Goal: Task Accomplishment & Management: Manage account settings

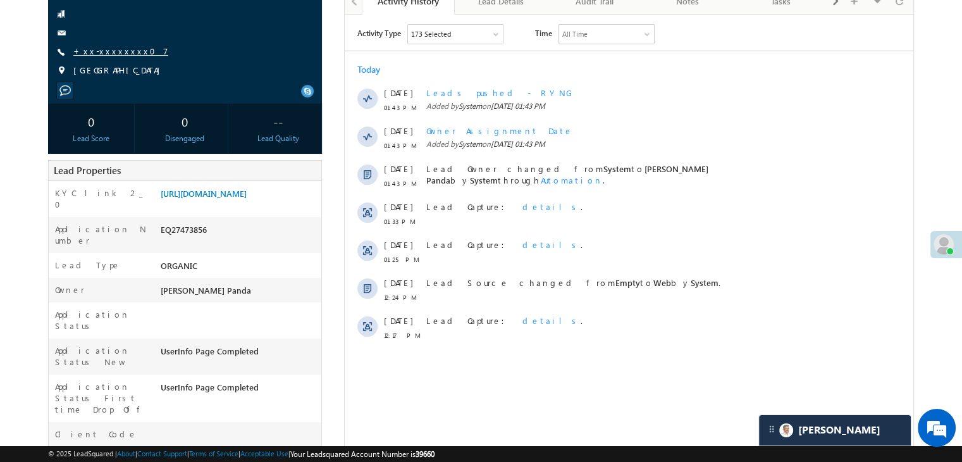
click at [108, 55] on link "+xx-xxxxxxxx07" at bounding box center [120, 51] width 95 height 11
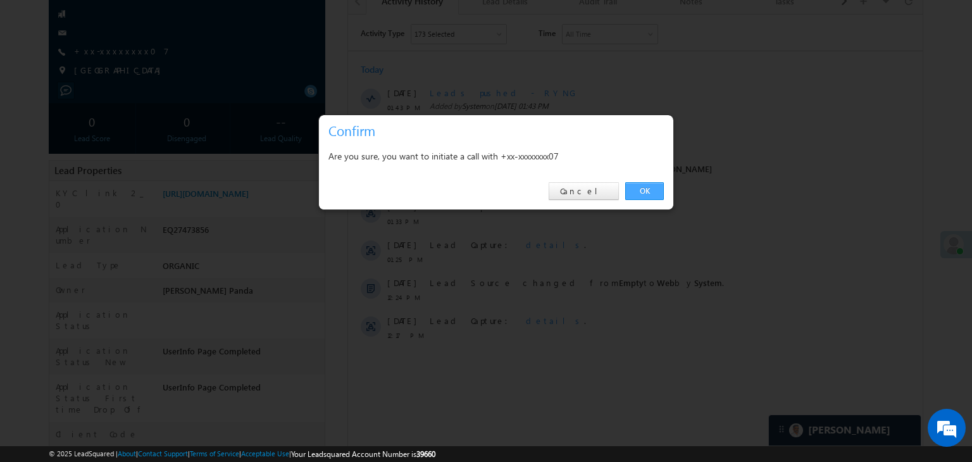
click at [646, 189] on link "OK" at bounding box center [644, 191] width 39 height 18
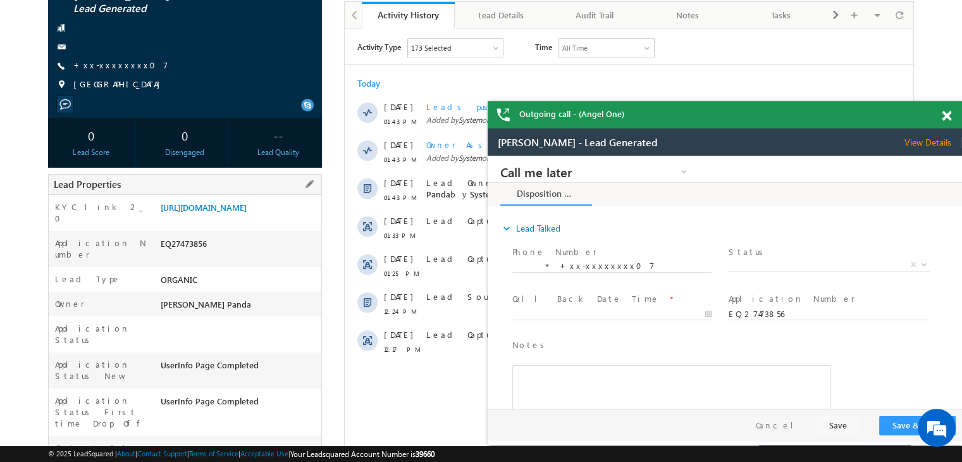
scroll to position [127, 0]
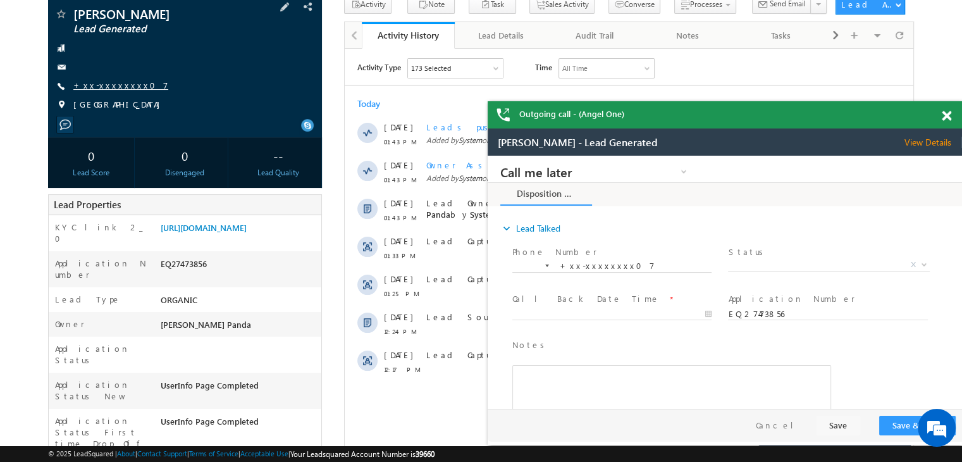
click at [101, 87] on link "+xx-xxxxxxxx07" at bounding box center [120, 85] width 95 height 11
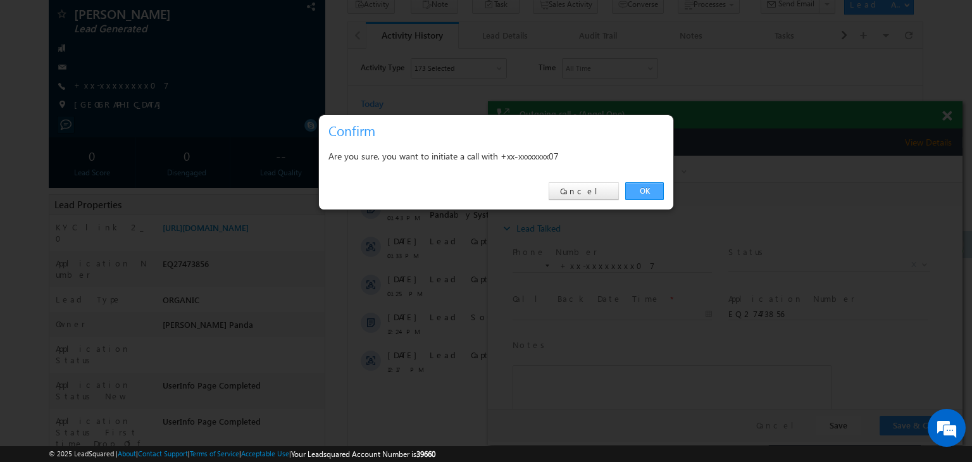
click at [644, 187] on link "OK" at bounding box center [644, 191] width 39 height 18
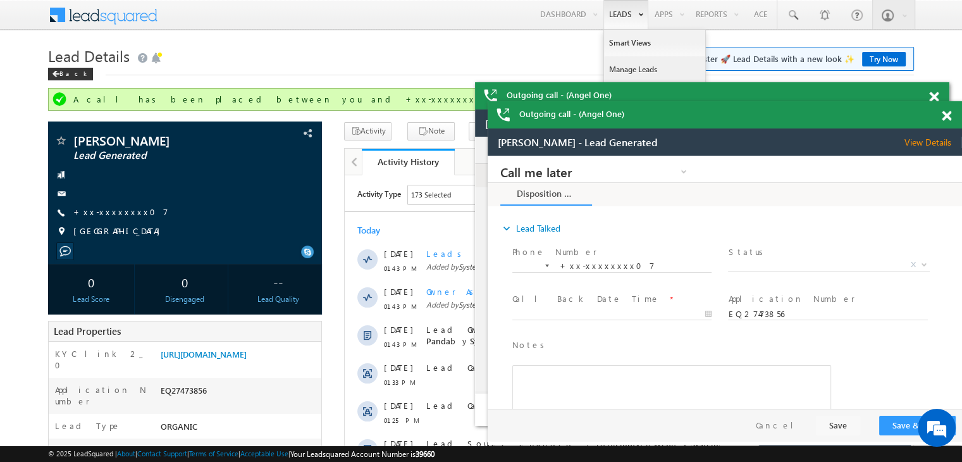
scroll to position [0, 0]
click at [619, 69] on link "Manage Leads" at bounding box center [654, 69] width 101 height 27
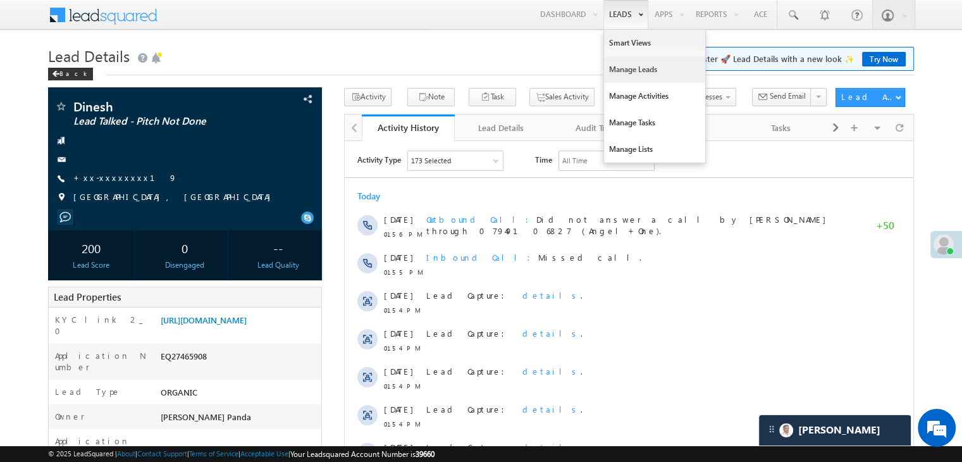
click at [625, 66] on link "Manage Leads" at bounding box center [654, 69] width 101 height 27
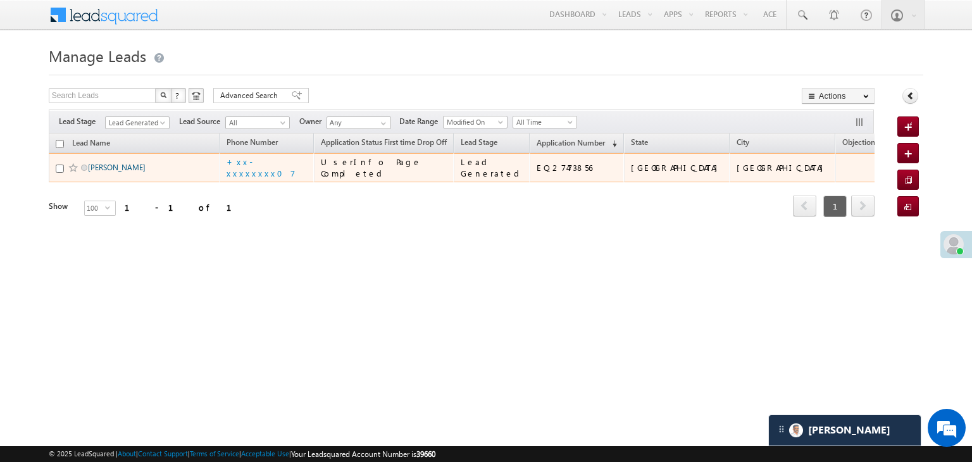
click at [115, 172] on link "VIJAY B JADAHAV" at bounding box center [117, 167] width 58 height 9
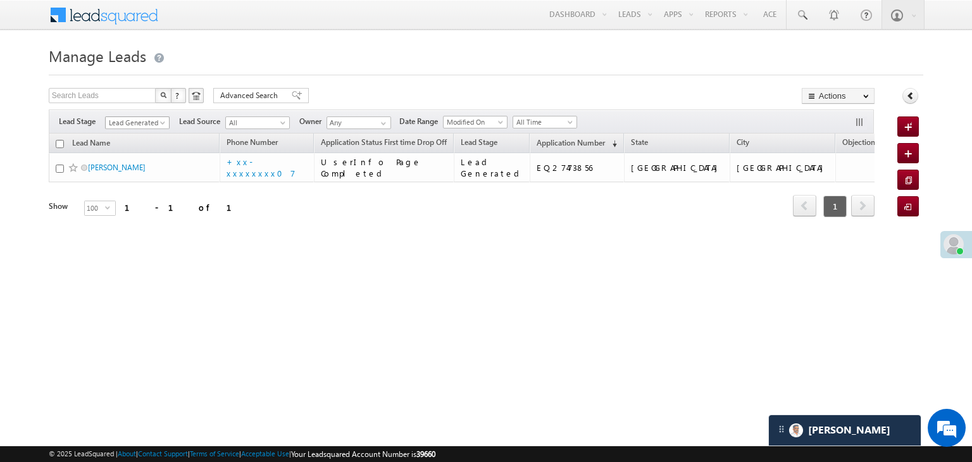
click at [163, 120] on span at bounding box center [164, 125] width 10 height 10
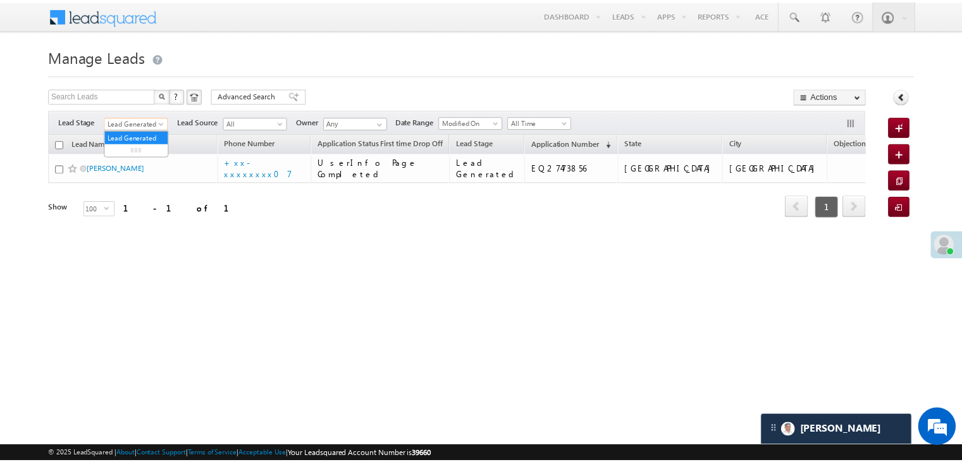
scroll to position [6034, 0]
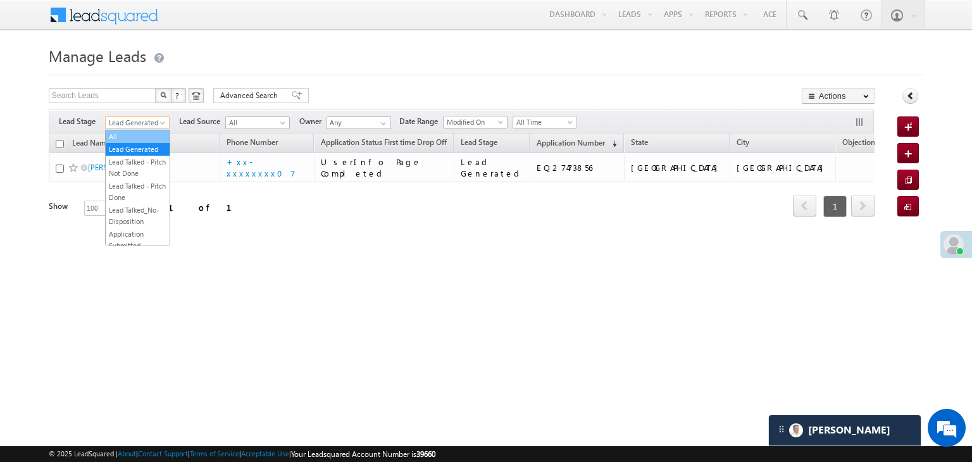
click at [134, 135] on link "All" at bounding box center [138, 136] width 64 height 11
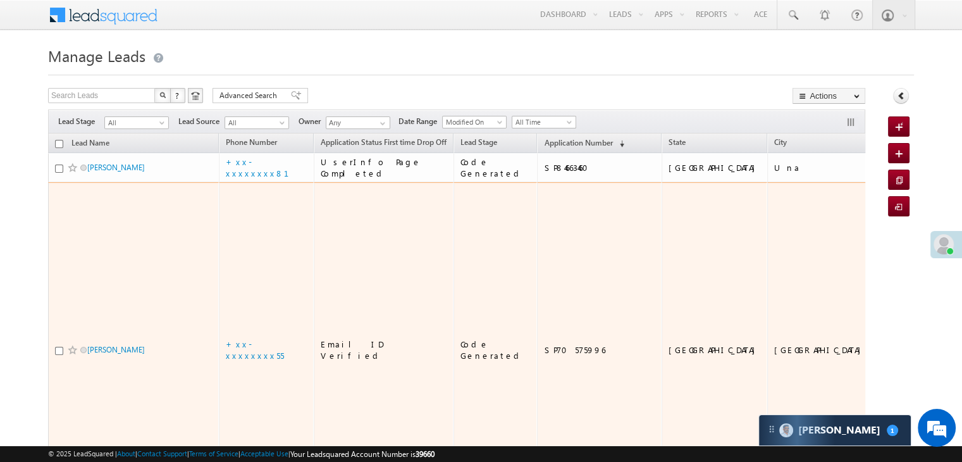
scroll to position [6172, 0]
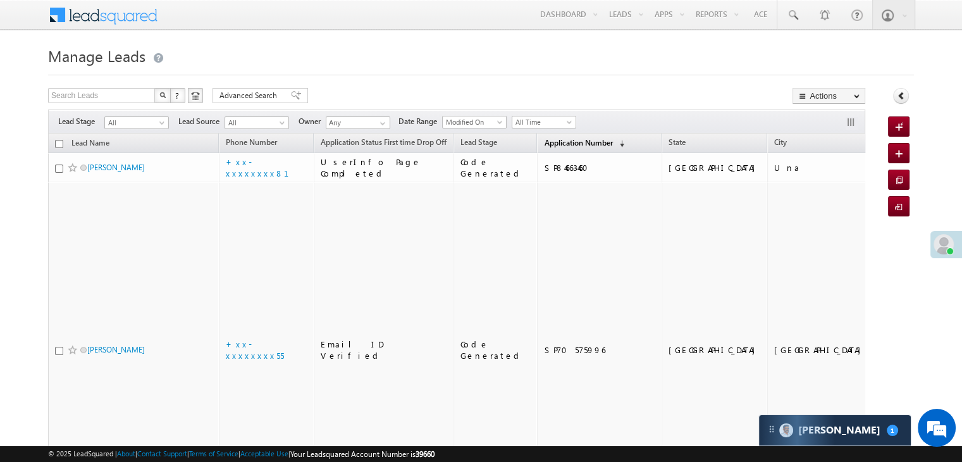
click at [547, 143] on span "Application Number" at bounding box center [578, 142] width 68 height 9
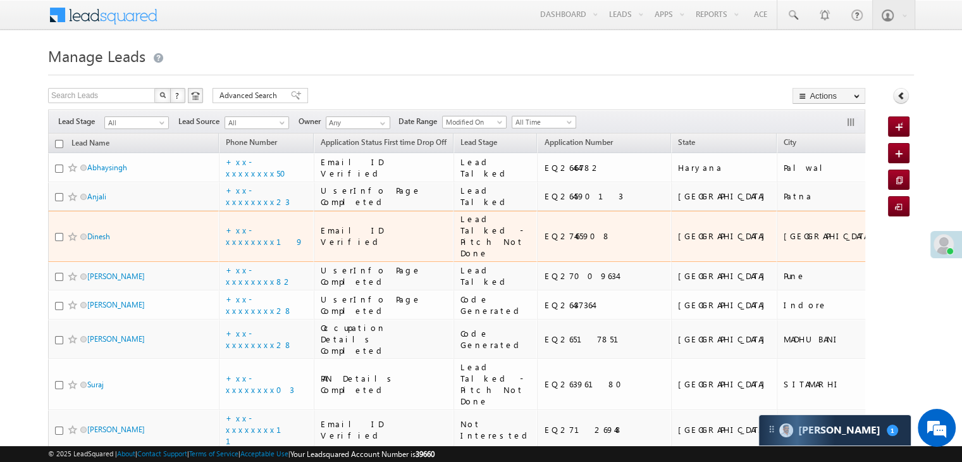
scroll to position [0, 0]
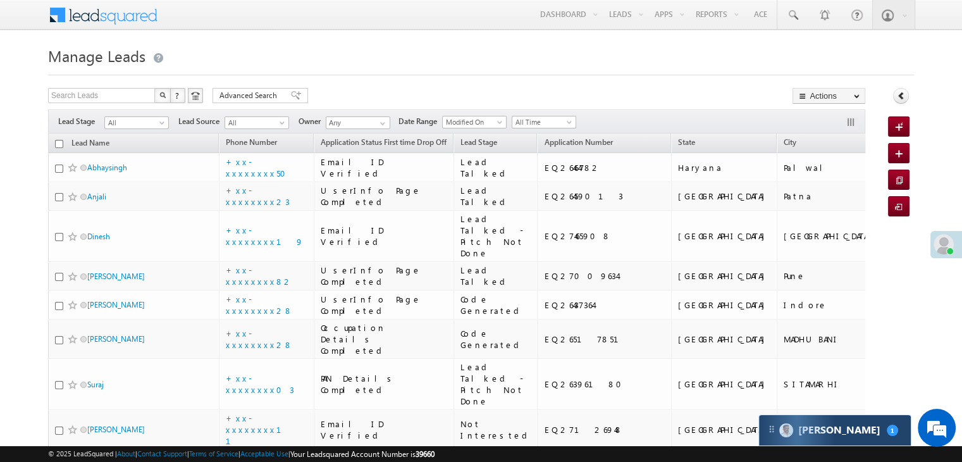
click at [861, 433] on div "Carter 1" at bounding box center [835, 430] width 152 height 30
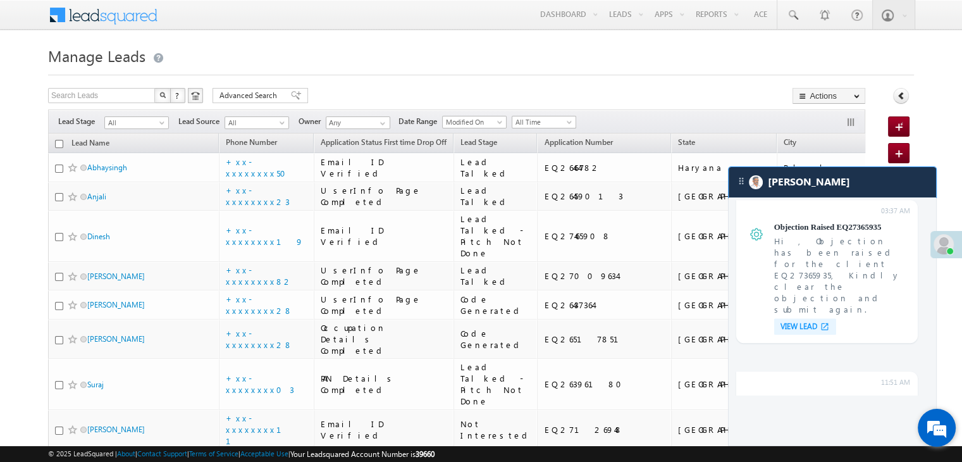
scroll to position [5041, 0]
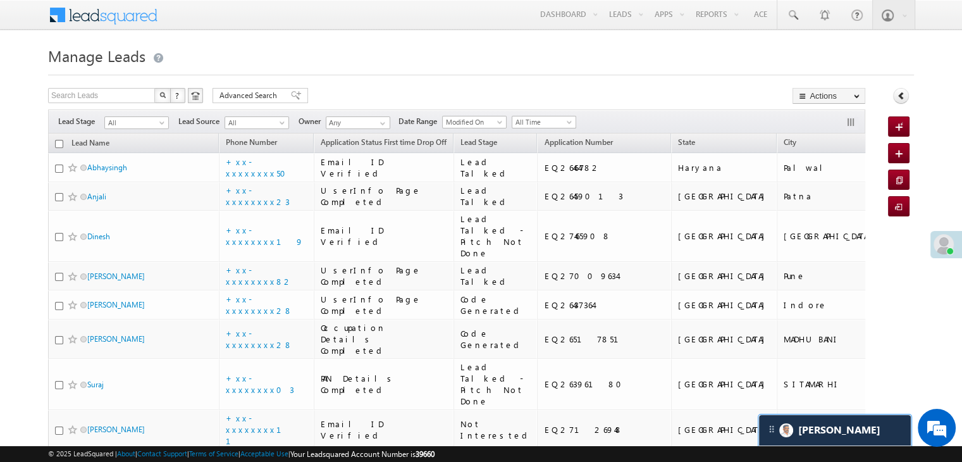
scroll to position [5124, 0]
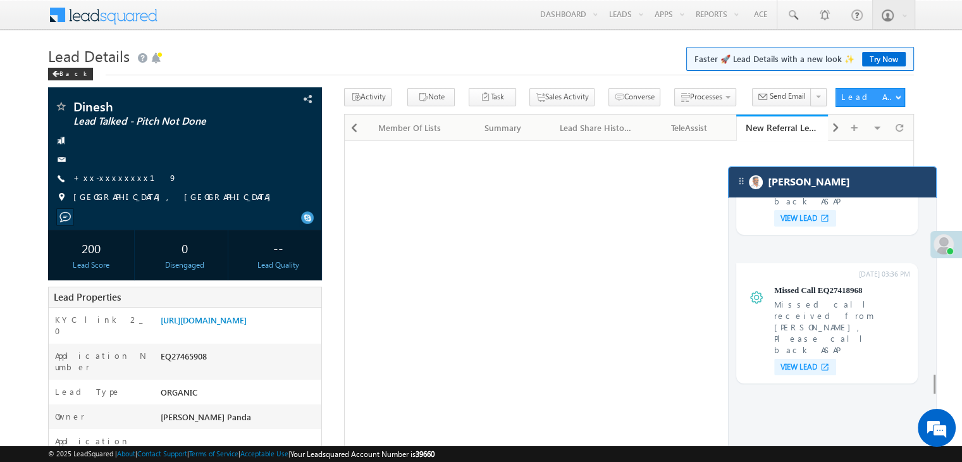
drag, startPoint x: 835, startPoint y: 182, endPoint x: 823, endPoint y: 183, distance: 12.0
click at [835, 182] on div "[PERSON_NAME]" at bounding box center [833, 182] width 208 height 30
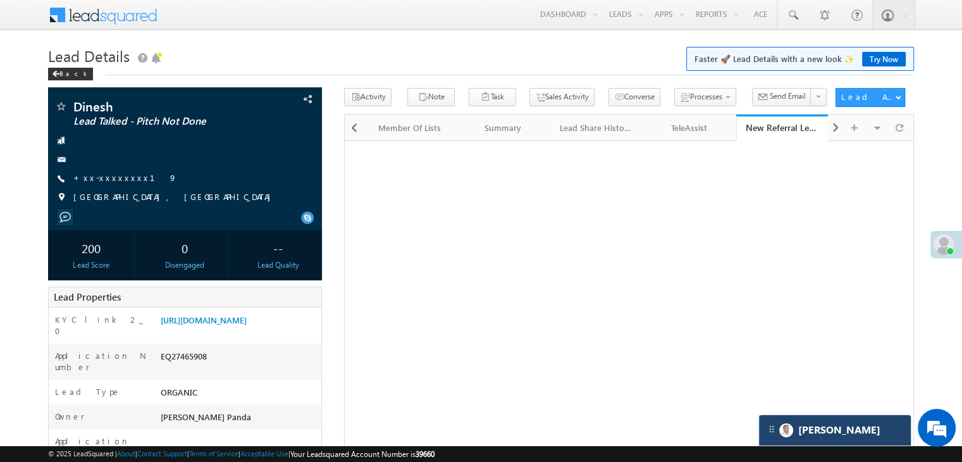
scroll to position [4956, 0]
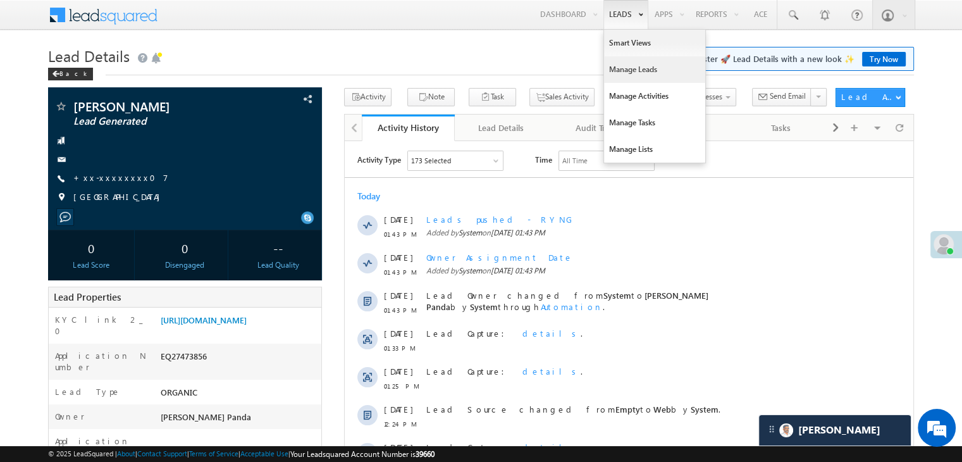
click at [617, 68] on link "Manage Leads" at bounding box center [654, 69] width 101 height 27
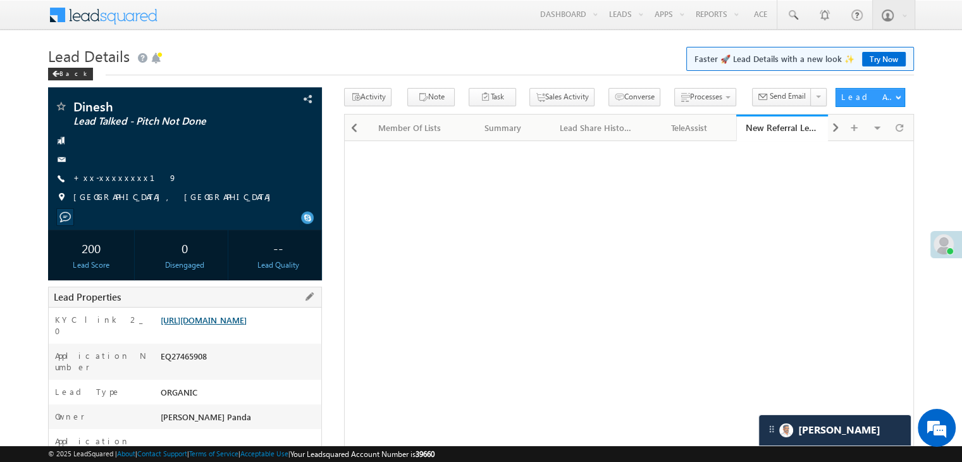
click at [247, 325] on link "[URL][DOMAIN_NAME]" at bounding box center [204, 319] width 86 height 11
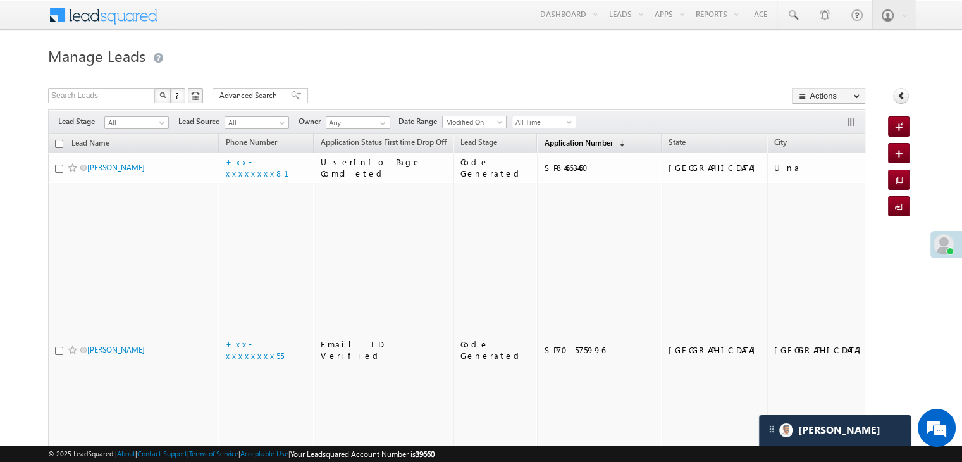
click at [544, 144] on span "Application Number" at bounding box center [578, 142] width 68 height 9
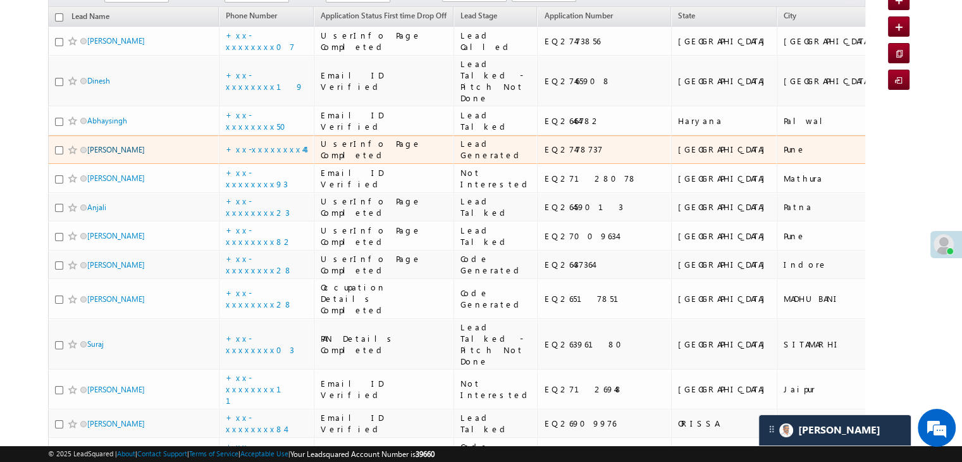
click at [121, 154] on link "[PERSON_NAME]" at bounding box center [116, 149] width 58 height 9
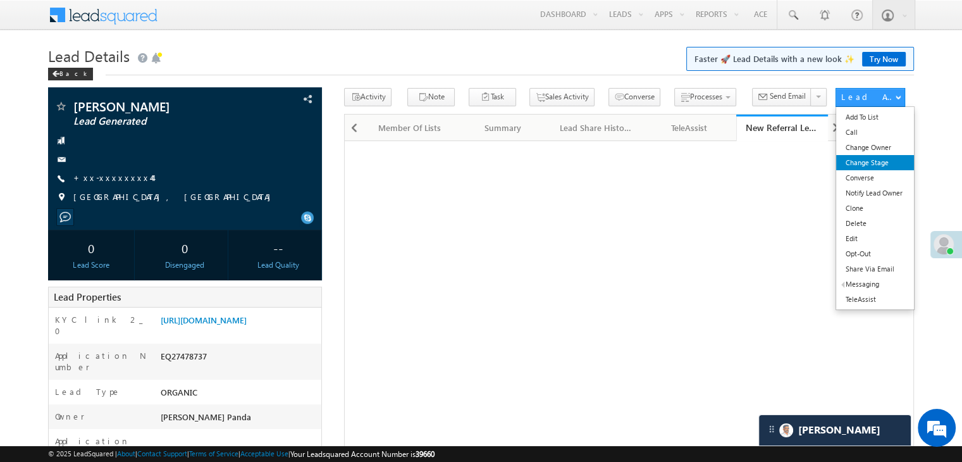
click at [888, 163] on link "Change Stage" at bounding box center [875, 162] width 78 height 15
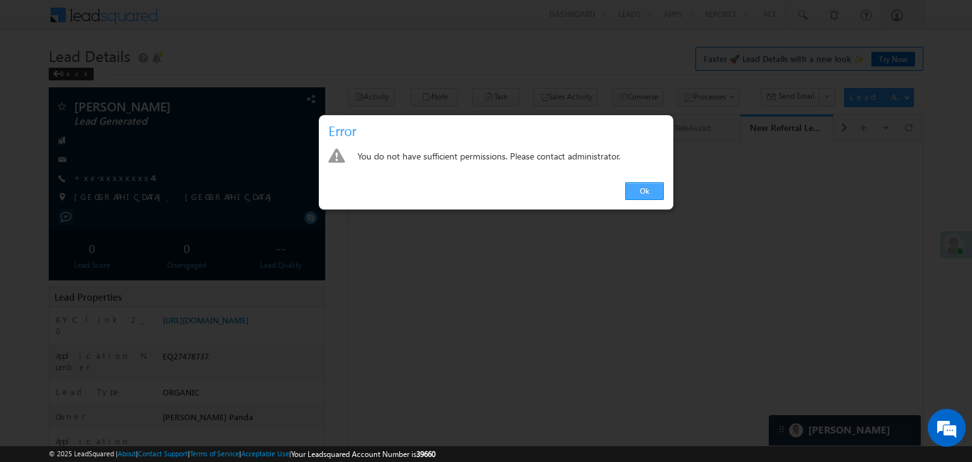
click at [650, 194] on link "Ok" at bounding box center [644, 191] width 39 height 18
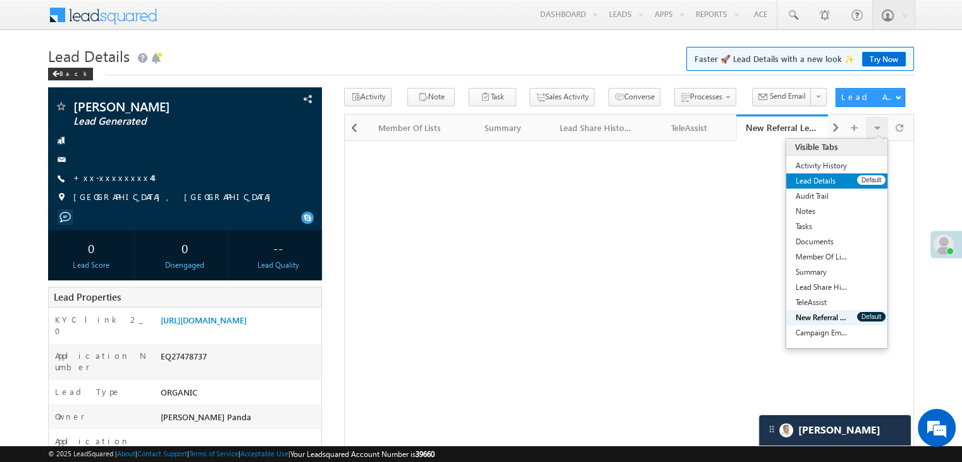
click at [848, 180] on link "Lead Details" at bounding box center [822, 180] width 71 height 15
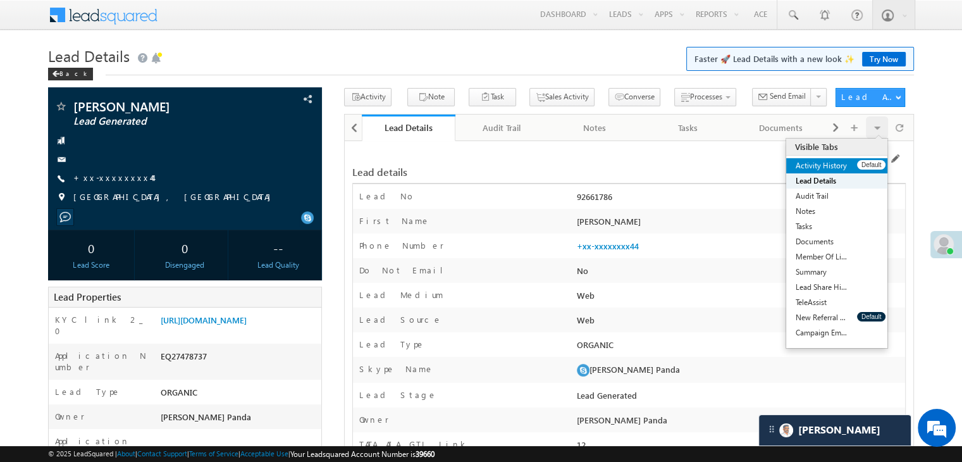
click at [825, 168] on link "Activity History" at bounding box center [822, 165] width 71 height 15
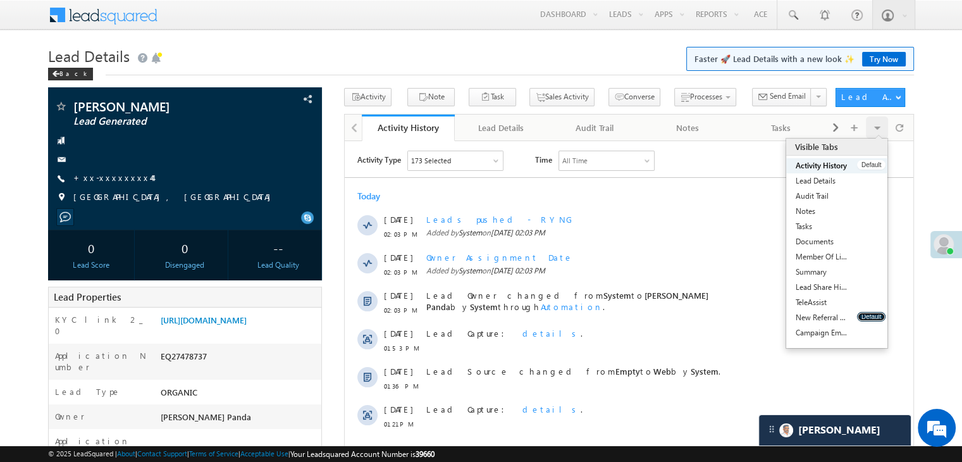
drag, startPoint x: 871, startPoint y: 318, endPoint x: 826, endPoint y: 169, distance: 155.8
click at [826, 169] on ul "Activity History Default Lead Details Default Audit Trail Default Notes Default…" at bounding box center [837, 249] width 101 height 182
drag, startPoint x: 873, startPoint y: 318, endPoint x: 866, endPoint y: 166, distance: 152.0
click at [866, 166] on ul "Activity History Default Lead Details Default Audit Trail Default Notes Default…" at bounding box center [837, 249] width 101 height 182
click at [866, 166] on button "Default" at bounding box center [871, 164] width 28 height 9
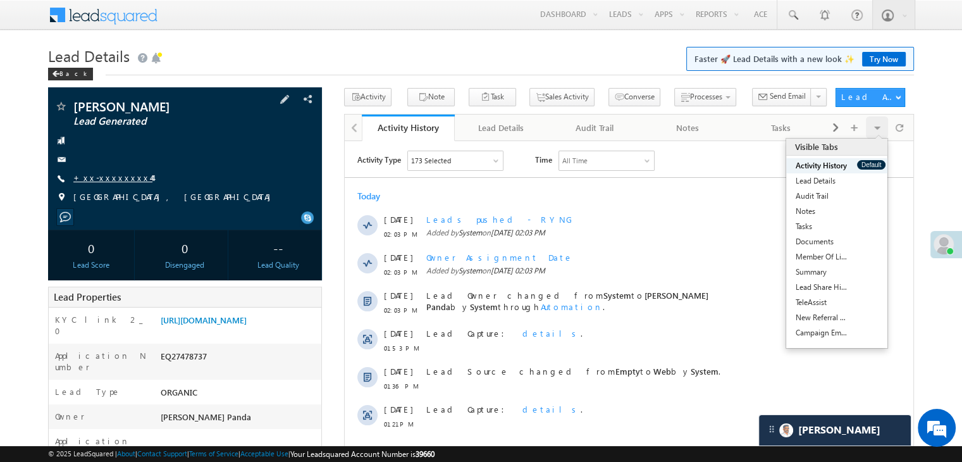
click at [104, 178] on link "+xx-xxxxxxxx44" at bounding box center [112, 177] width 79 height 11
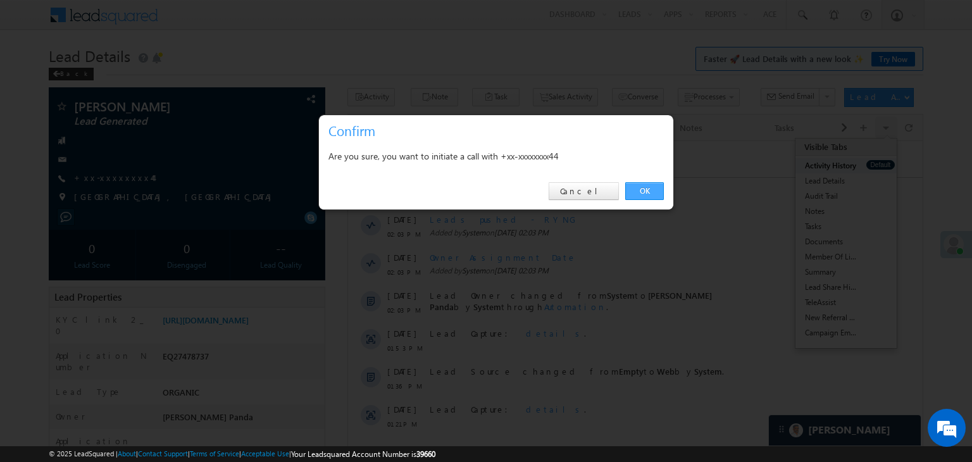
click at [645, 194] on link "OK" at bounding box center [644, 191] width 39 height 18
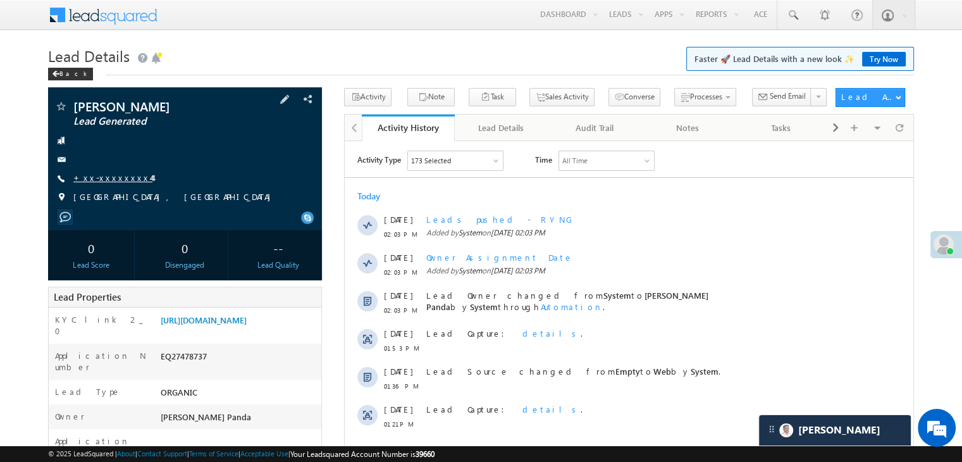
click at [109, 181] on link "+xx-xxxxxxxx44" at bounding box center [112, 177] width 79 height 11
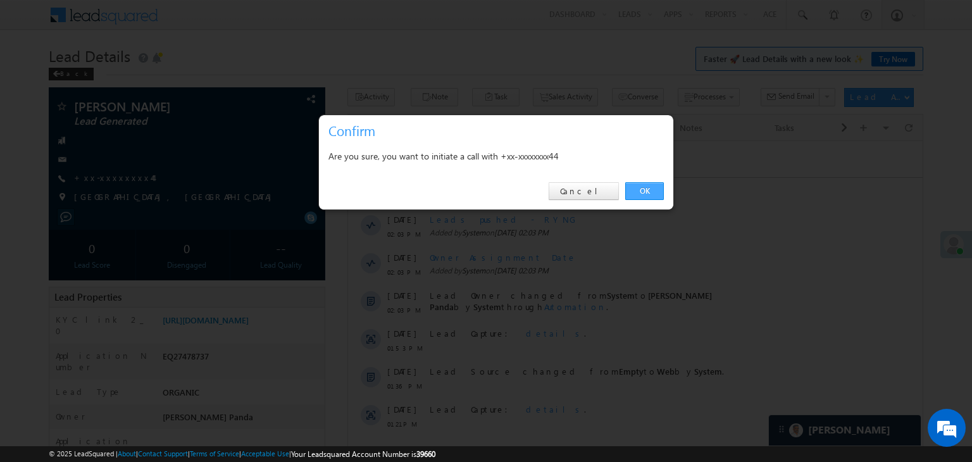
click at [645, 189] on link "OK" at bounding box center [644, 191] width 39 height 18
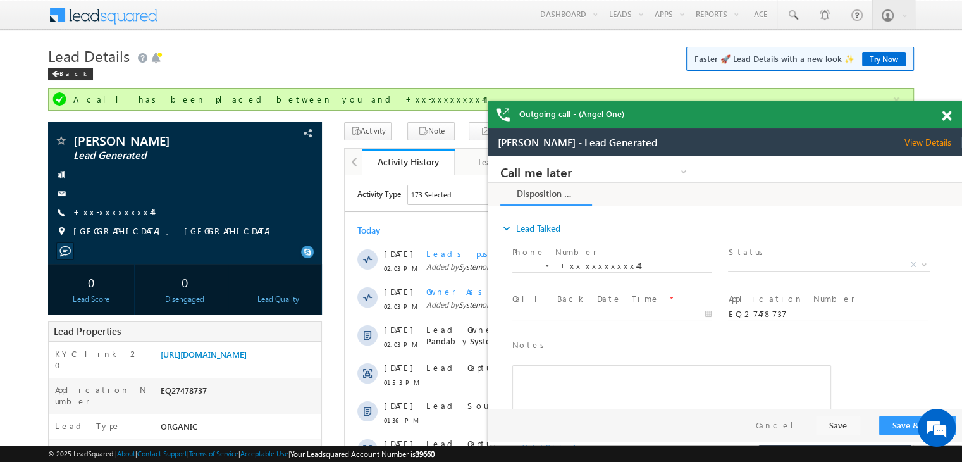
click at [949, 117] on span at bounding box center [946, 116] width 9 height 11
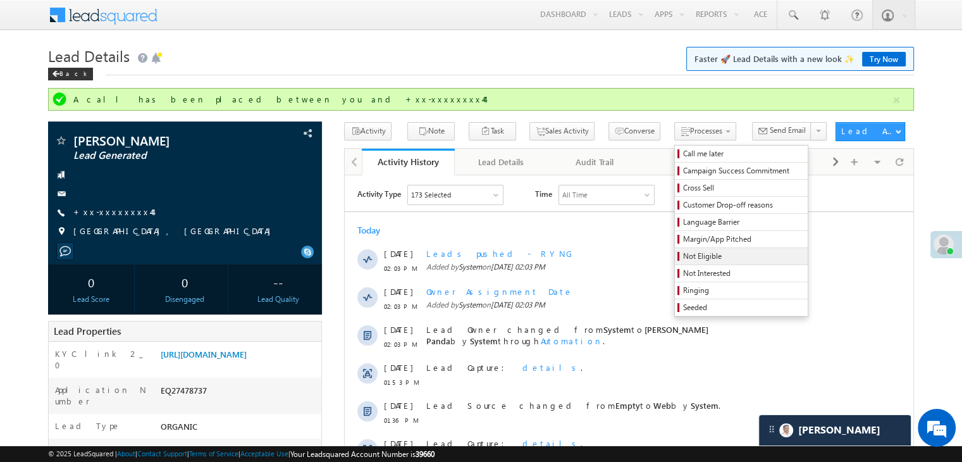
click at [683, 254] on span "Not Eligible" at bounding box center [743, 256] width 120 height 11
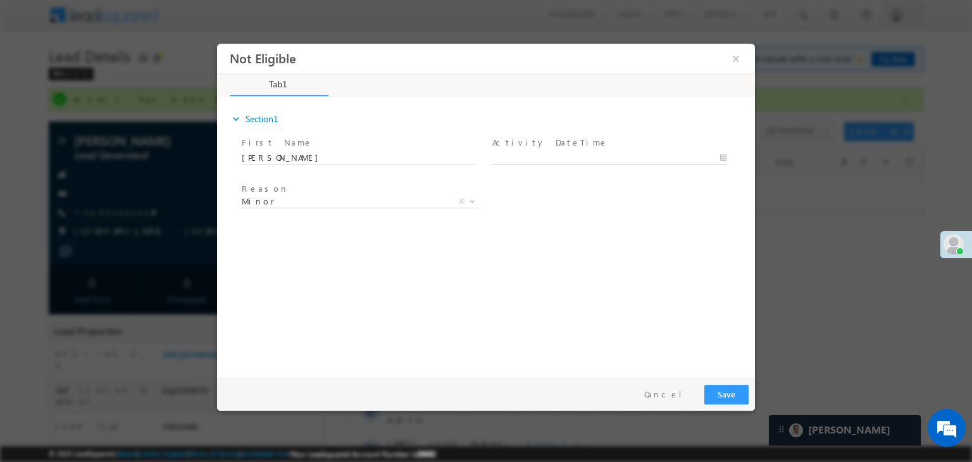
type input "08/20/25 2:08 PM"
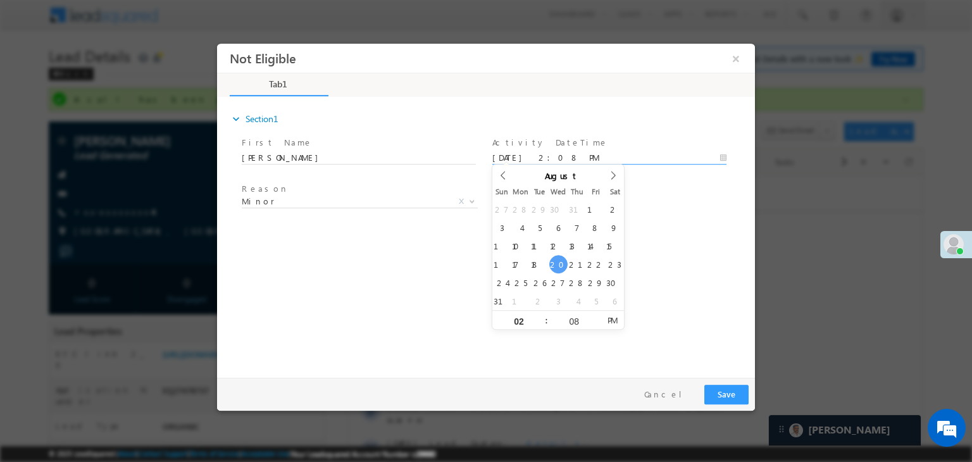
click at [604, 160] on input "08/20/25 2:08 PM" at bounding box center [609, 158] width 234 height 13
click at [671, 217] on div "Reason * Minor Existing Client Out of India DRA - FDS Termination DRA - Already…" at bounding box center [497, 203] width 516 height 47
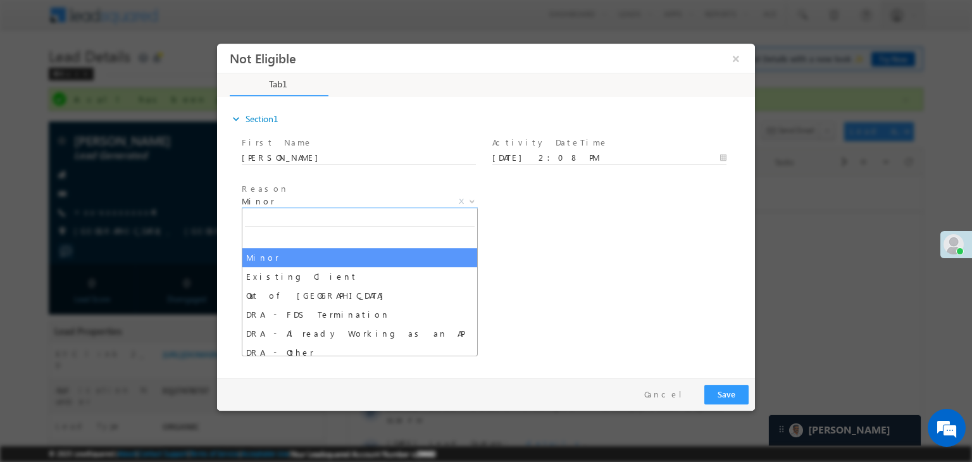
click at [357, 202] on span "Minor" at bounding box center [345, 201] width 206 height 11
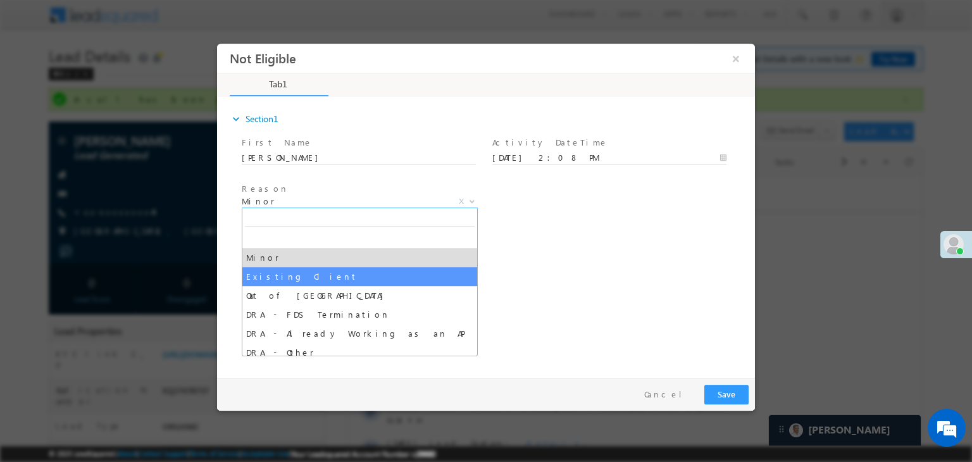
select select "Existing Client"
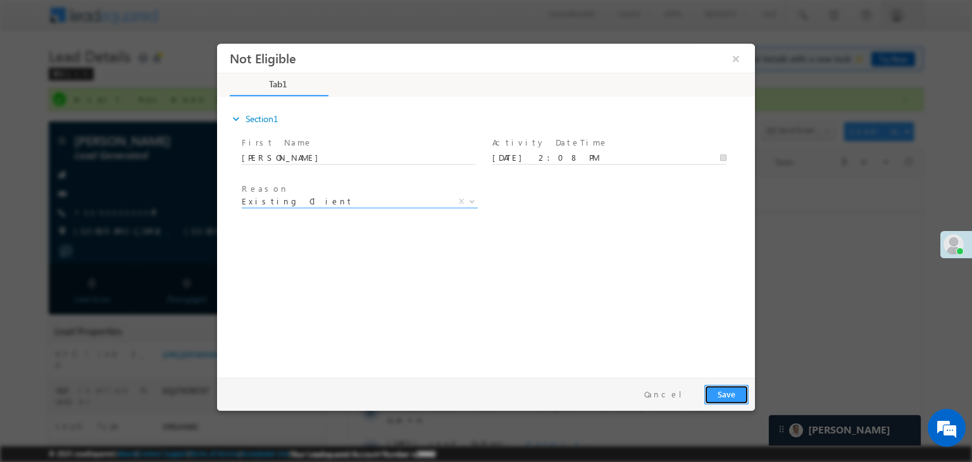
click at [724, 395] on button "Save" at bounding box center [726, 395] width 44 height 20
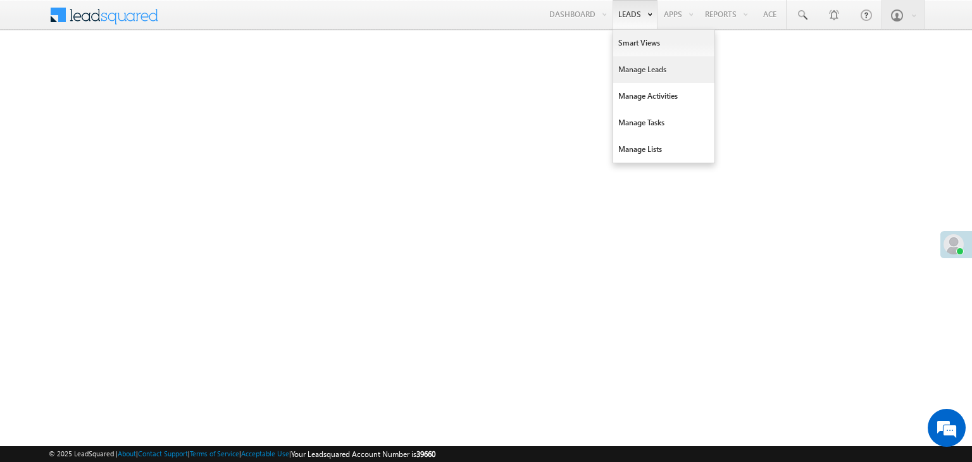
click at [628, 71] on link "Manage Leads" at bounding box center [663, 69] width 101 height 27
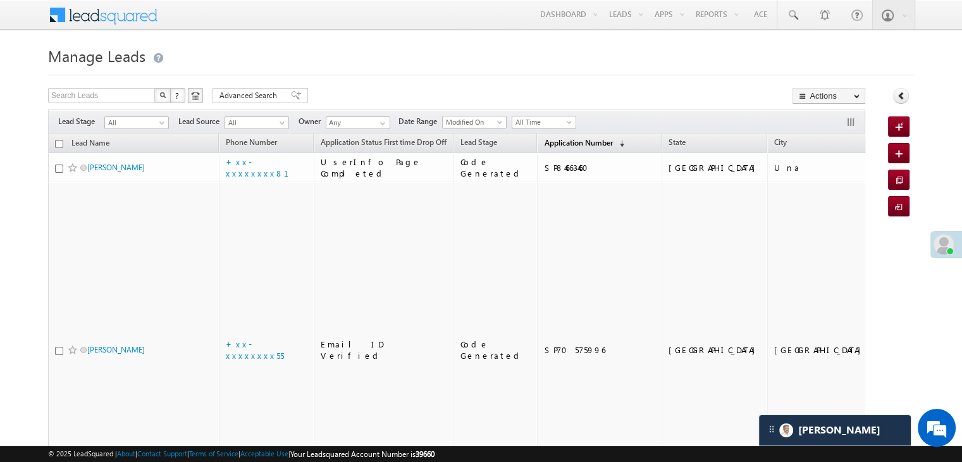
click at [560, 148] on link "Application Number (sorted descending)" at bounding box center [584, 143] width 93 height 16
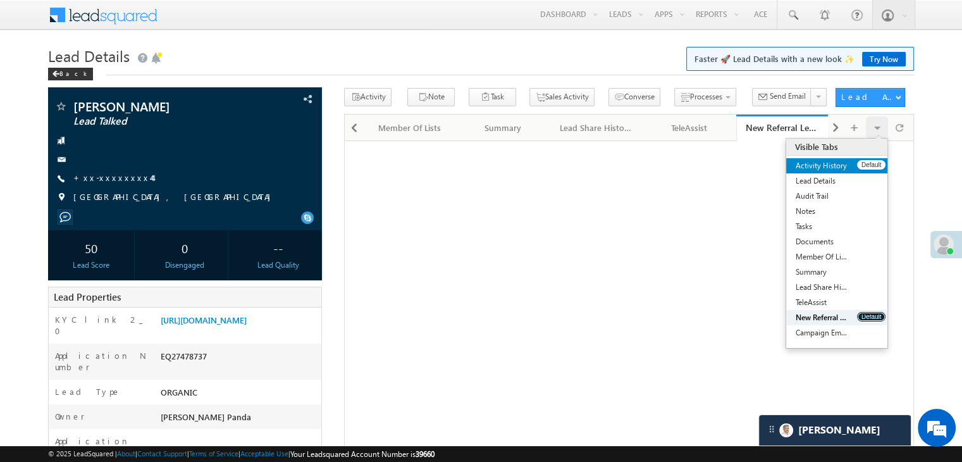
drag, startPoint x: 874, startPoint y: 318, endPoint x: 867, endPoint y: 158, distance: 159.6
click at [867, 158] on ul "Activity History Default Lead Details Default Audit Trail Default Notes Default…" at bounding box center [837, 249] width 101 height 182
click at [867, 160] on button "Default" at bounding box center [871, 164] width 28 height 9
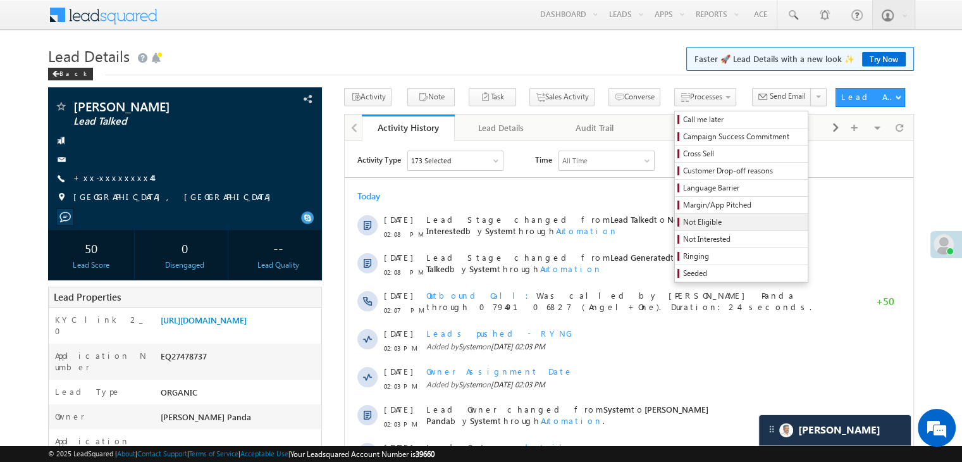
click at [690, 221] on span "Not Eligible" at bounding box center [743, 221] width 120 height 11
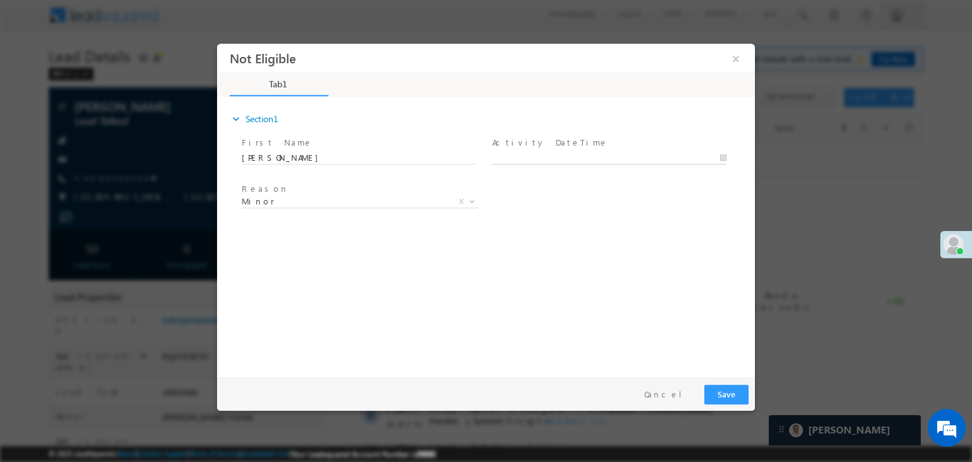
type input "08/20/25 2:09 PM"
click at [578, 160] on input "08/20/25 2:09 PM" at bounding box center [609, 158] width 234 height 13
click at [692, 208] on div "Reason * Minor Existing Client Out of India DRA - FDS Termination DRA - Already…" at bounding box center [497, 203] width 516 height 47
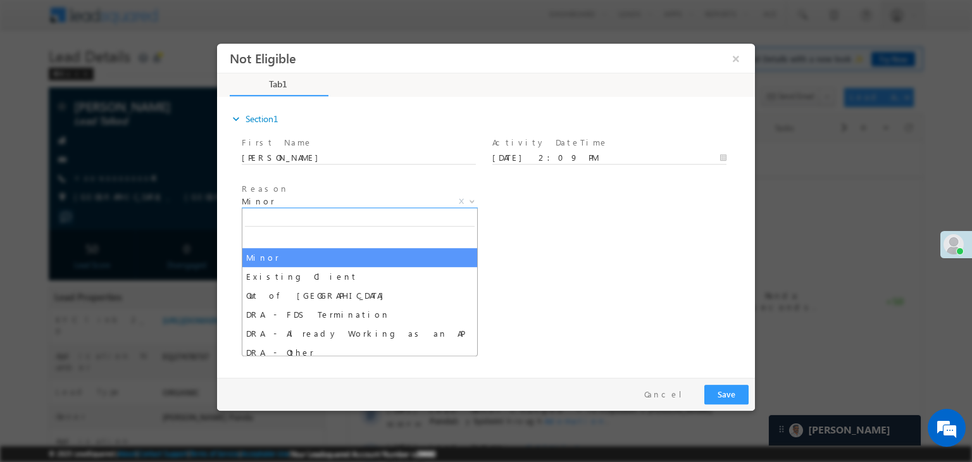
click at [363, 198] on span "Minor" at bounding box center [345, 201] width 206 height 11
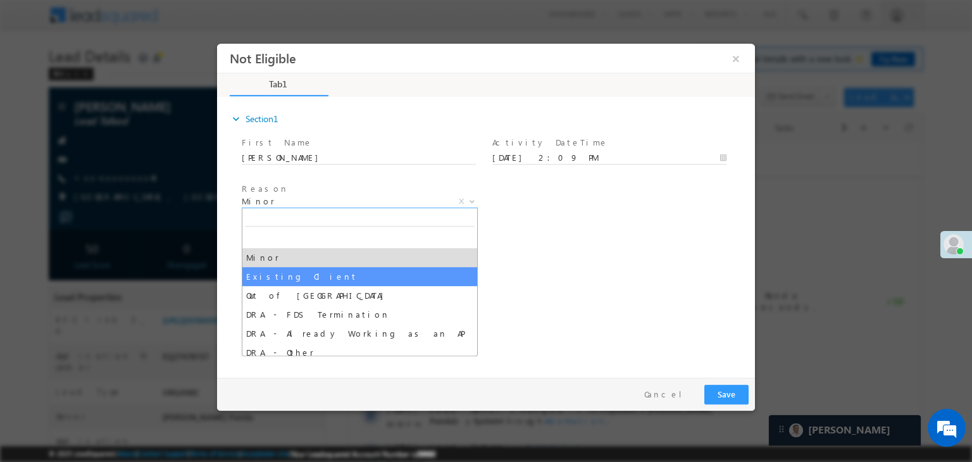
select select "Existing Client"
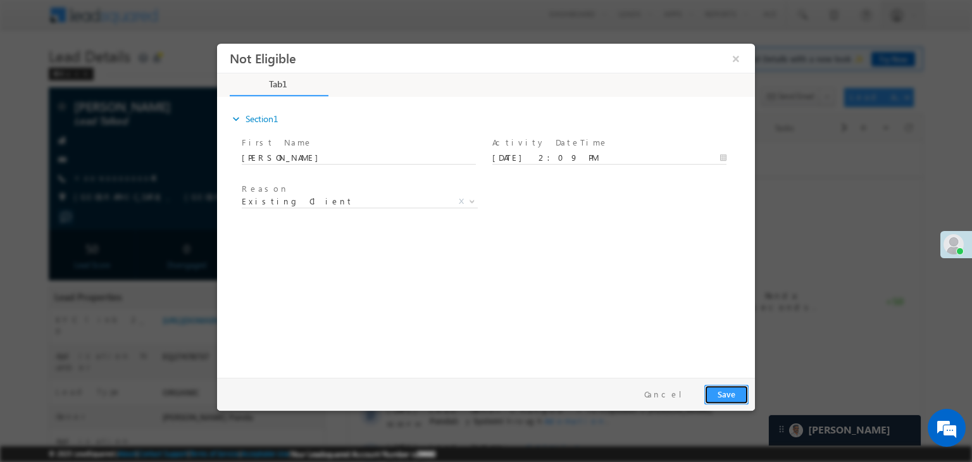
click at [734, 389] on button "Save" at bounding box center [726, 395] width 44 height 20
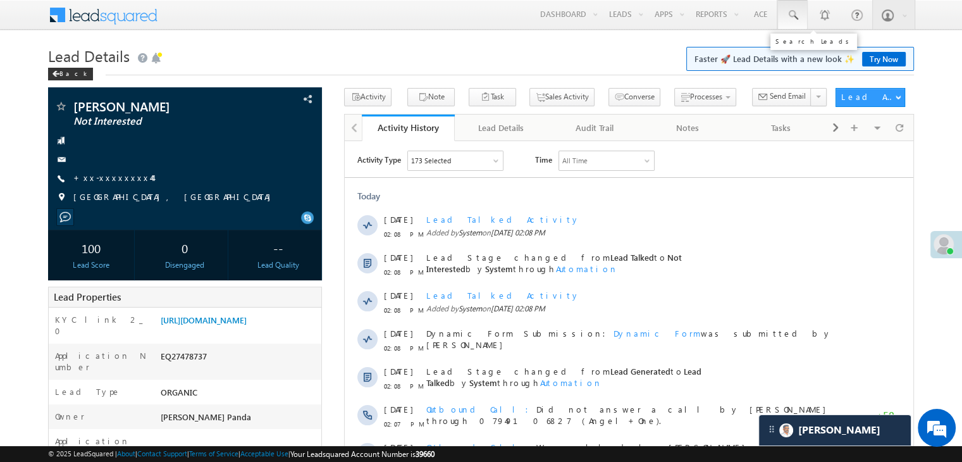
click at [792, 16] on span at bounding box center [793, 15] width 13 height 13
paste input "EQ26790545"
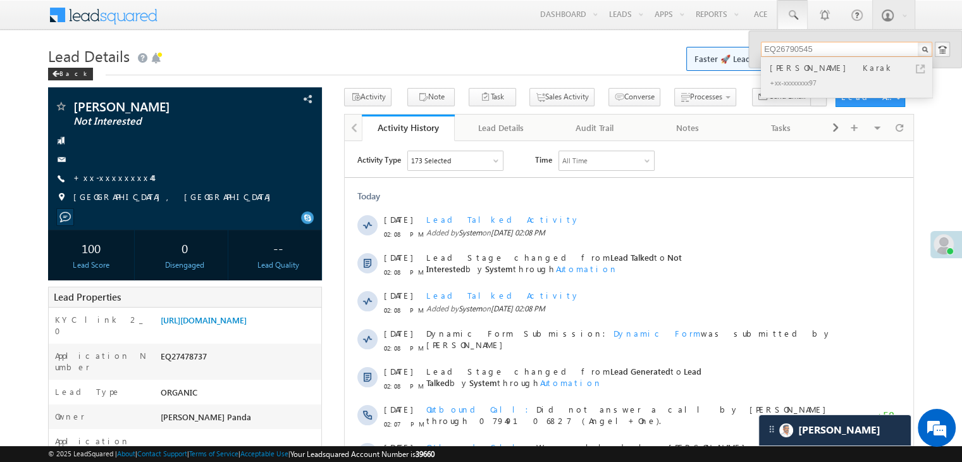
type input "EQ26790545"
click at [780, 70] on div "[PERSON_NAME] Karak" at bounding box center [853, 68] width 170 height 14
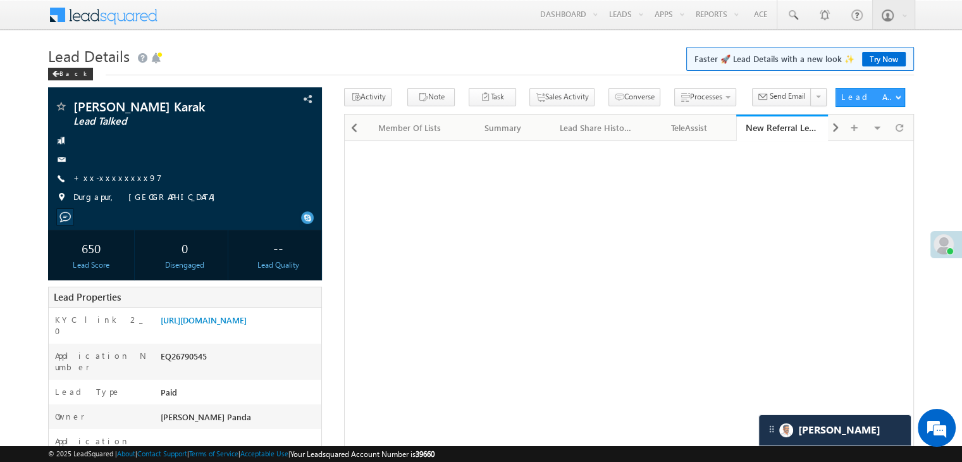
click at [116, 177] on link "+xx-xxxxxxxx97" at bounding box center [117, 177] width 89 height 11
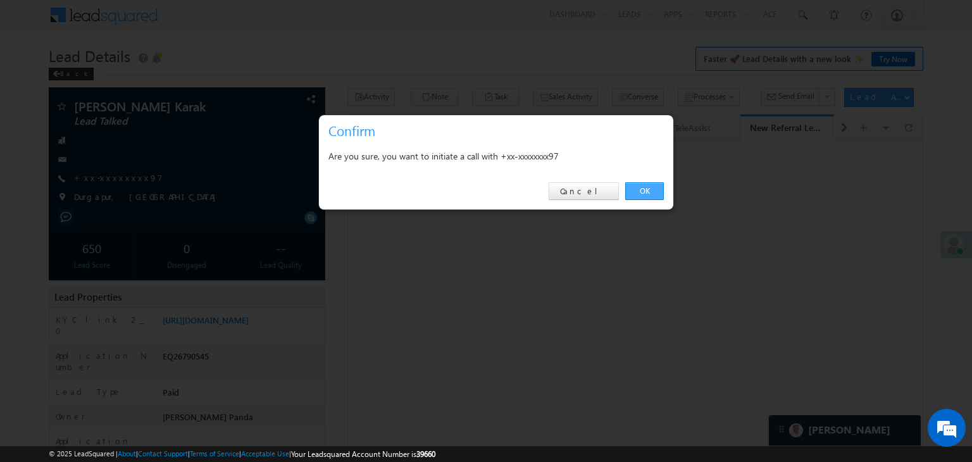
click at [647, 192] on link "OK" at bounding box center [644, 191] width 39 height 18
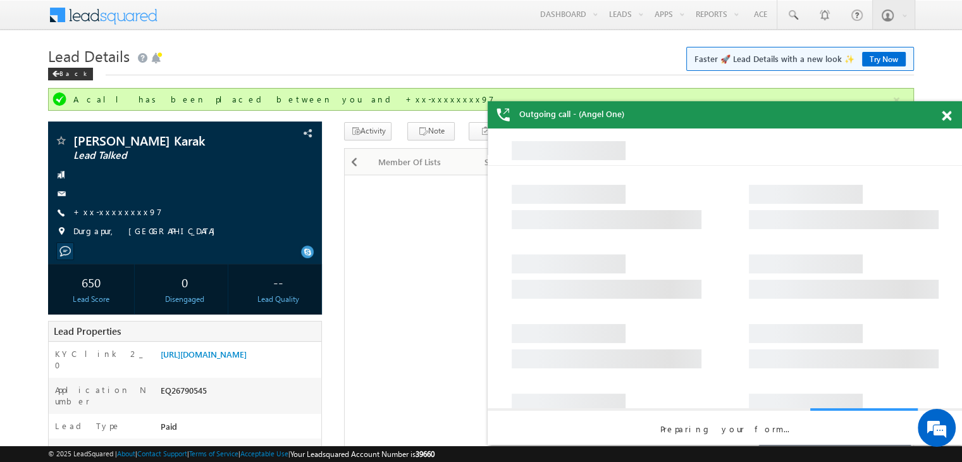
click at [947, 118] on span at bounding box center [946, 116] width 9 height 11
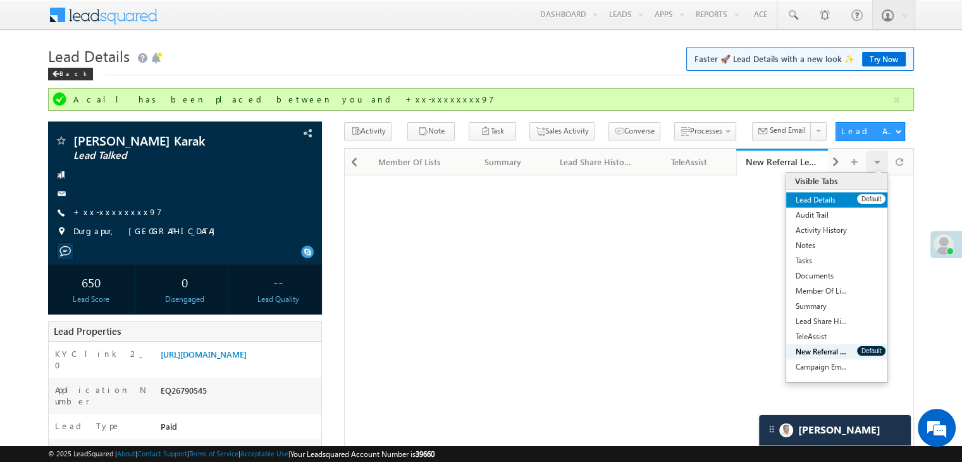
click at [839, 199] on link "Lead Details" at bounding box center [822, 199] width 71 height 15
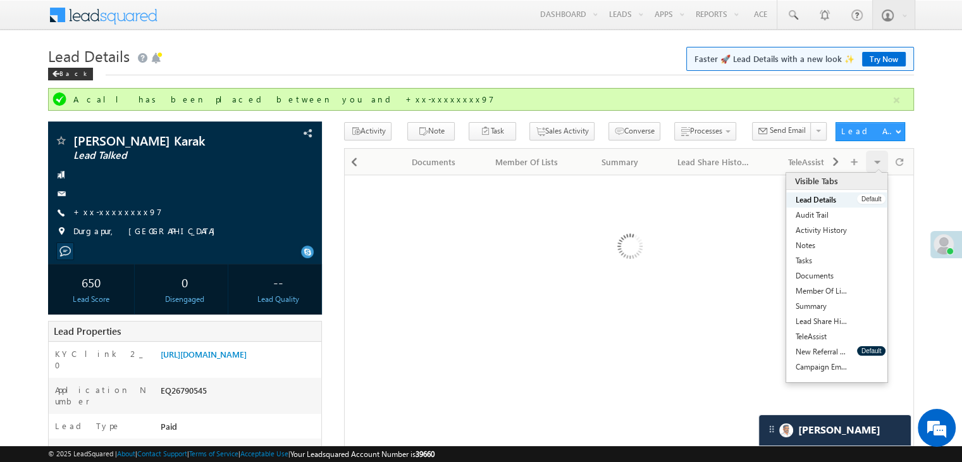
click at [839, 199] on link "Lead Details" at bounding box center [822, 199] width 71 height 15
drag, startPoint x: 873, startPoint y: 347, endPoint x: 885, endPoint y: 199, distance: 149.2
click at [886, 200] on ul "Lead Details Default Audit Trail Default Activity History Default Notes Default…" at bounding box center [837, 283] width 101 height 182
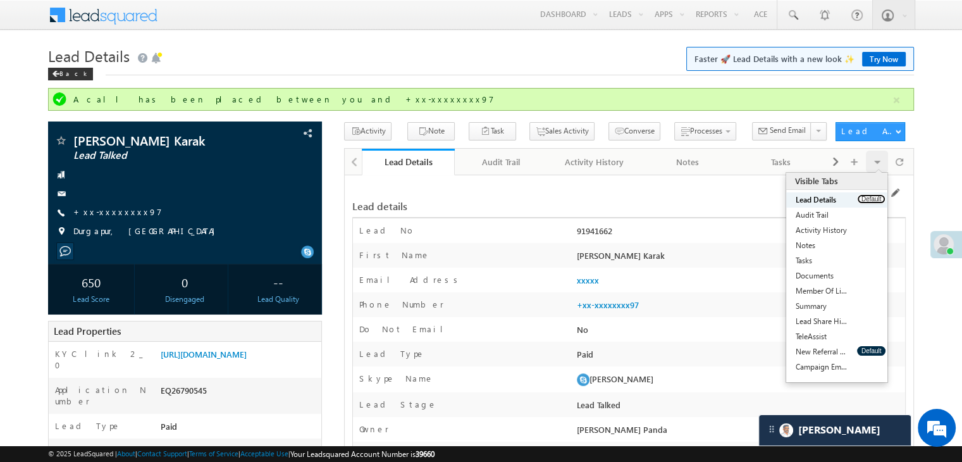
click at [874, 198] on button "Default" at bounding box center [871, 198] width 28 height 9
click at [873, 197] on button "Default" at bounding box center [871, 198] width 28 height 9
click at [831, 229] on link "Activity History" at bounding box center [822, 230] width 71 height 15
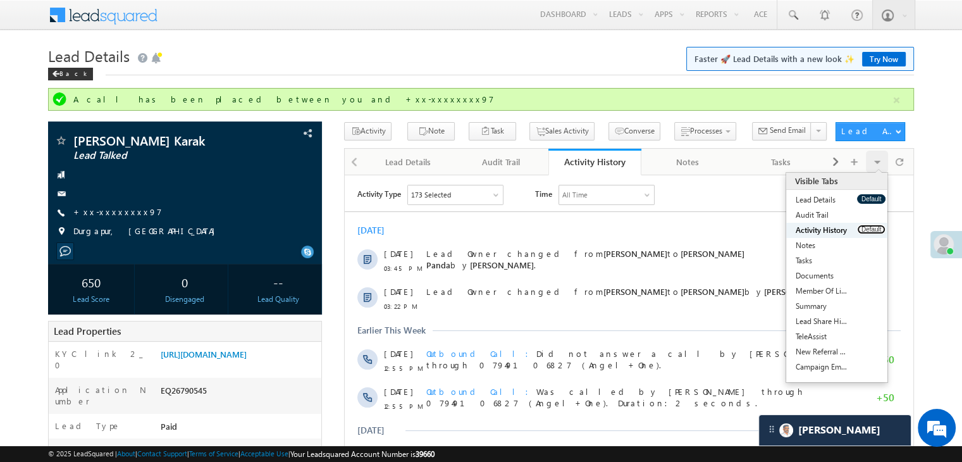
click at [867, 230] on button "Default" at bounding box center [871, 229] width 28 height 9
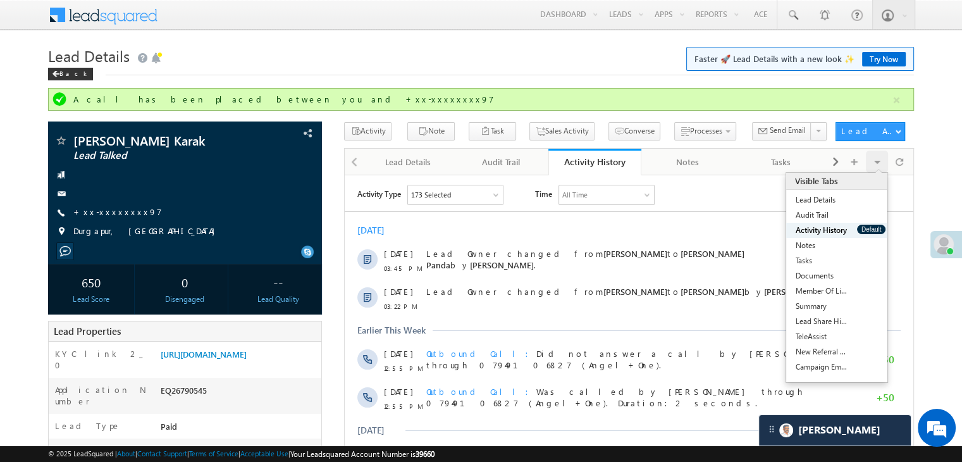
click at [867, 230] on button "Default" at bounding box center [871, 229] width 28 height 9
click at [229, 359] on link "[URL][DOMAIN_NAME]" at bounding box center [204, 354] width 86 height 11
click at [792, 14] on span at bounding box center [793, 15] width 13 height 13
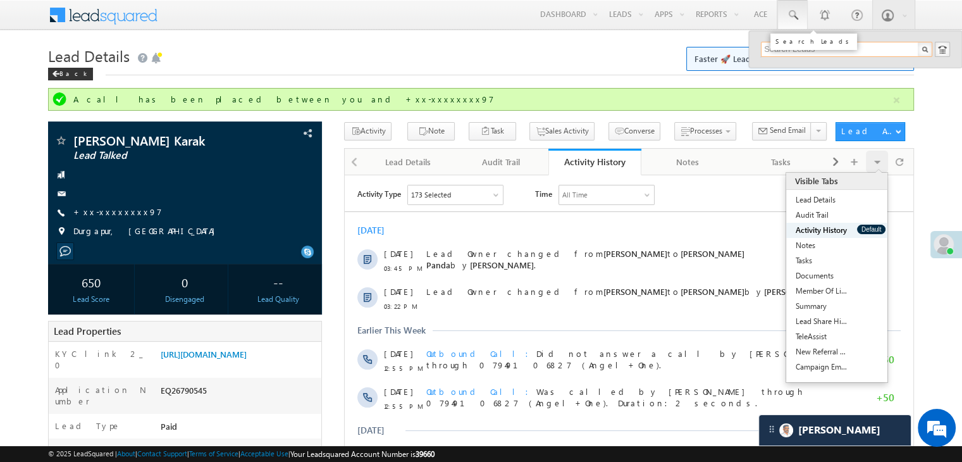
paste input "EQ26704851"
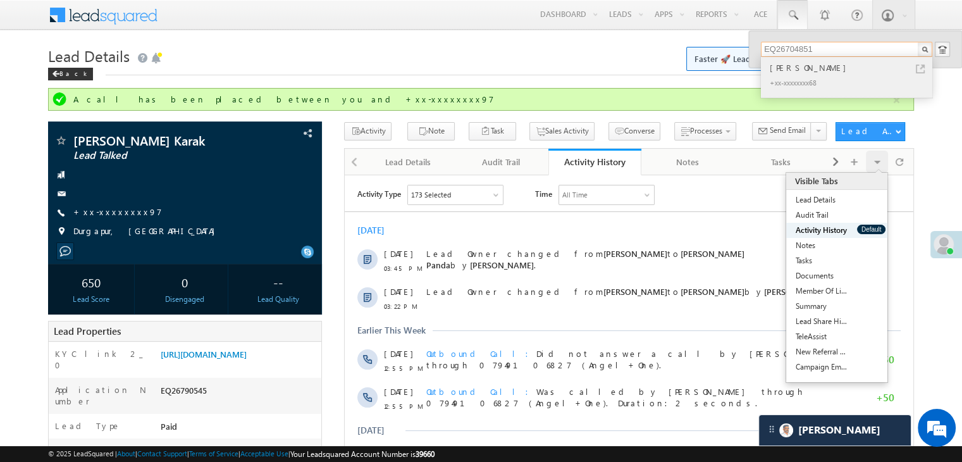
type input "EQ26704851"
click at [783, 70] on div "Kushal Kumar Das" at bounding box center [853, 68] width 170 height 14
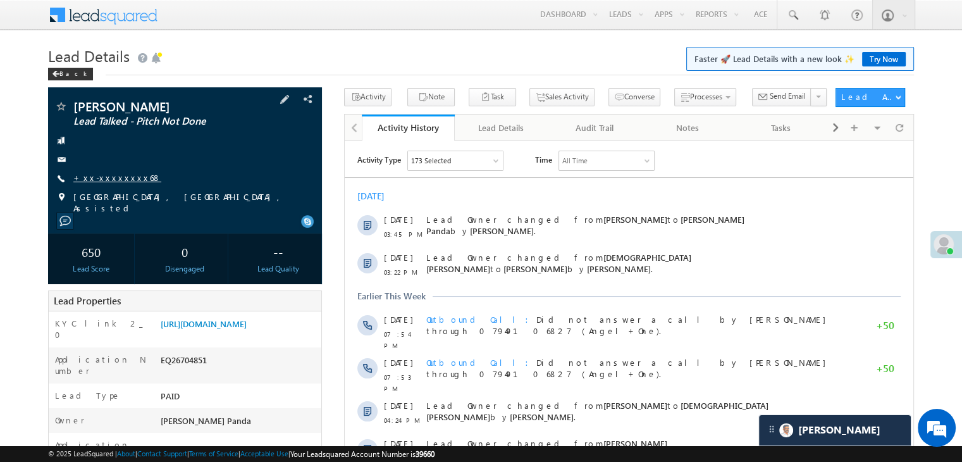
click at [116, 178] on link "+xx-xxxxxxxx68" at bounding box center [117, 177] width 88 height 11
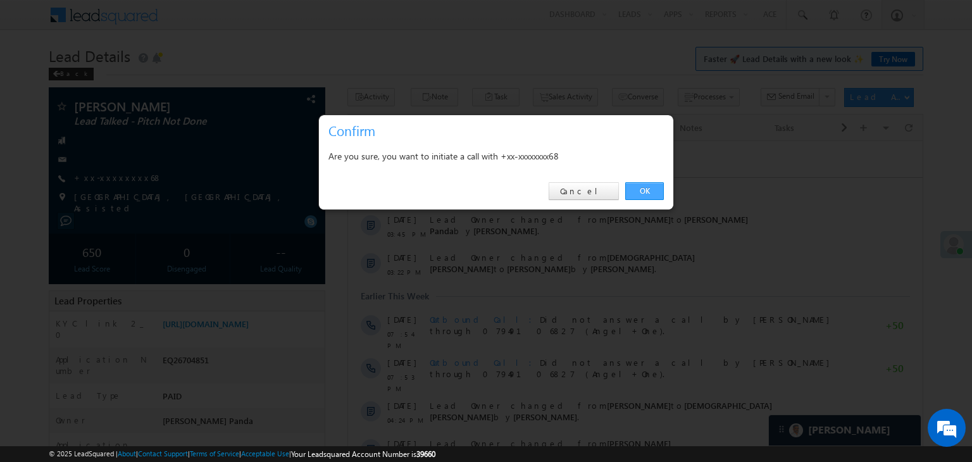
click at [650, 190] on link "OK" at bounding box center [644, 191] width 39 height 18
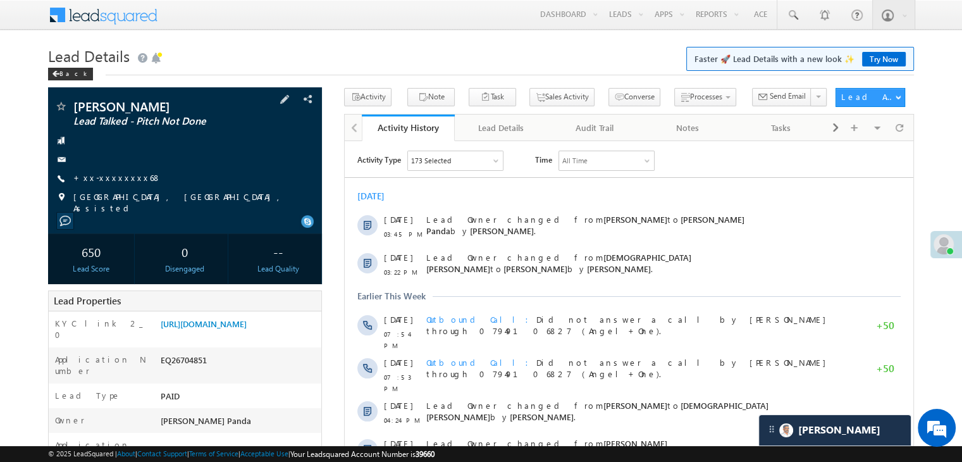
scroll to position [127, 0]
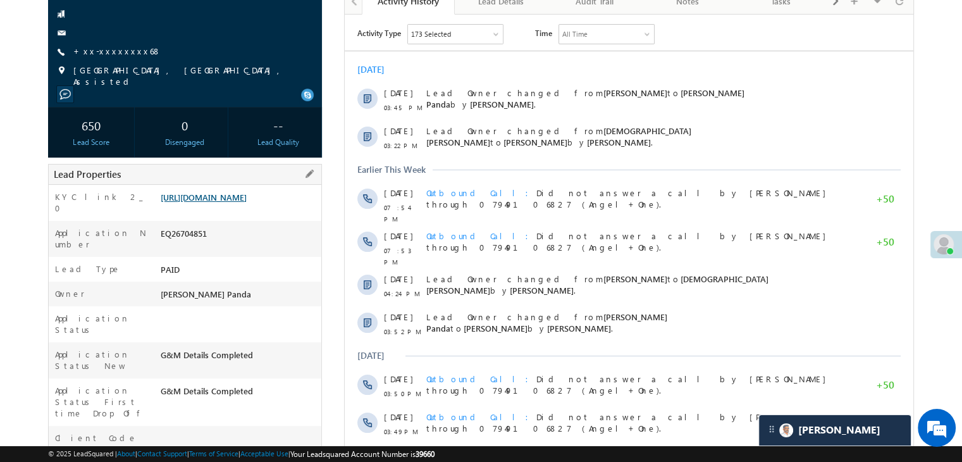
click at [239, 202] on link "[URL][DOMAIN_NAME]" at bounding box center [204, 197] width 86 height 11
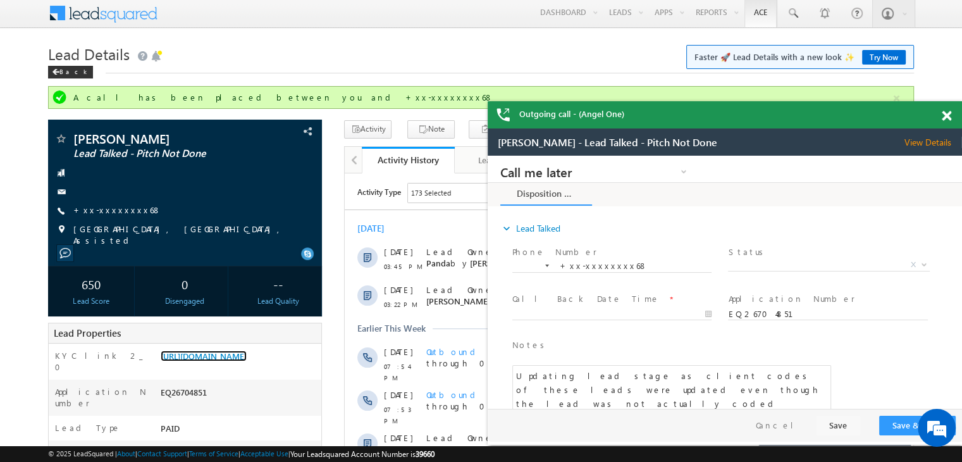
scroll to position [0, 0]
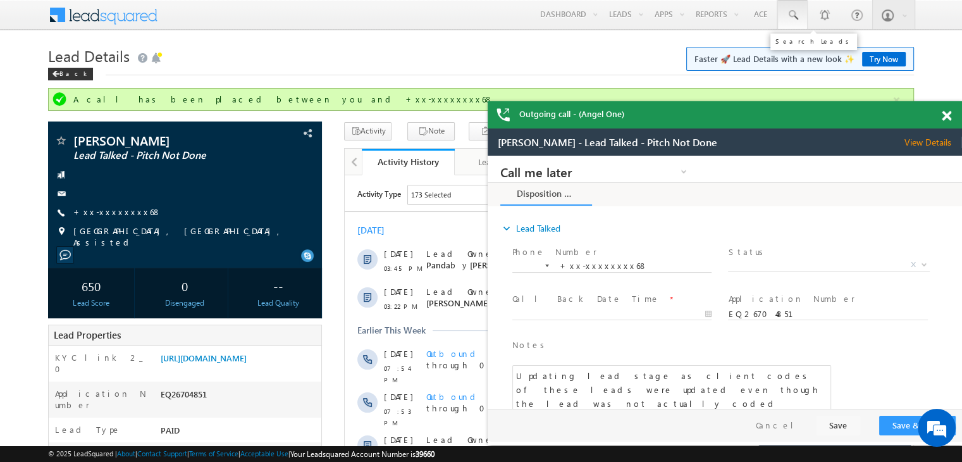
click at [794, 13] on span at bounding box center [793, 15] width 13 height 13
paste input "EQ27116315"
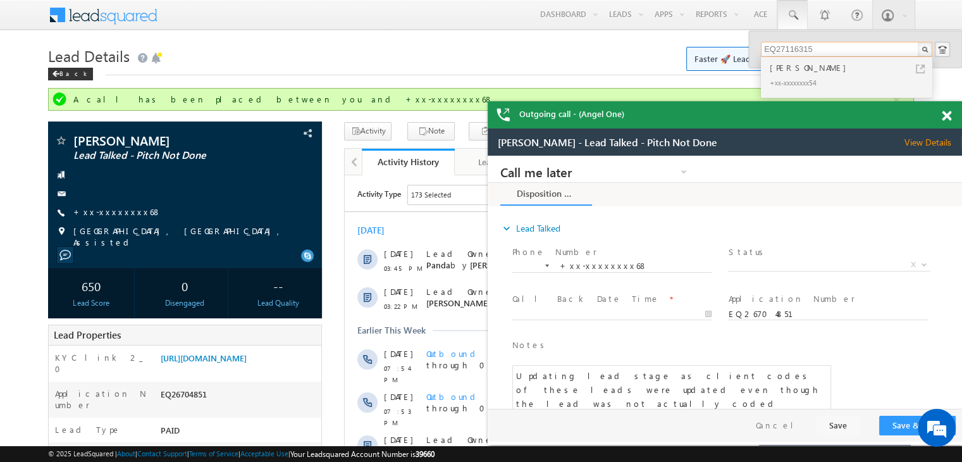
type input "EQ27116315"
click at [792, 72] on div "[PERSON_NAME]" at bounding box center [853, 68] width 170 height 14
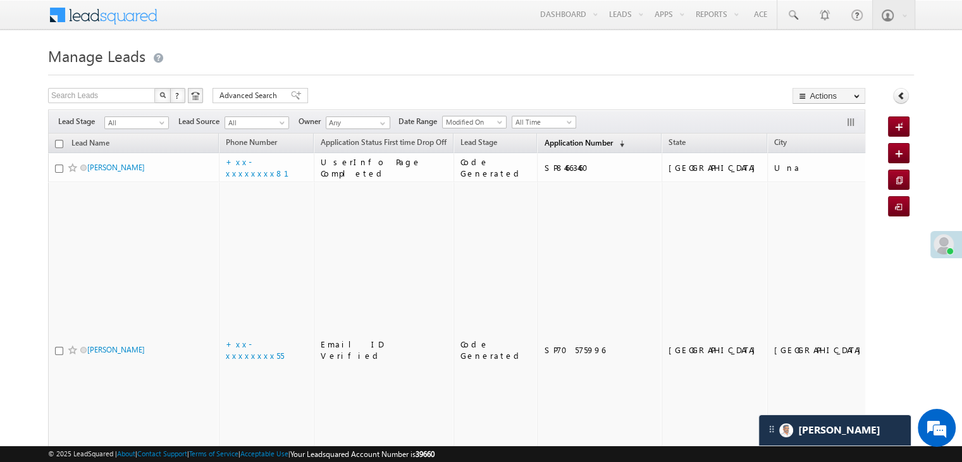
click at [547, 143] on span "Application Number" at bounding box center [578, 142] width 68 height 9
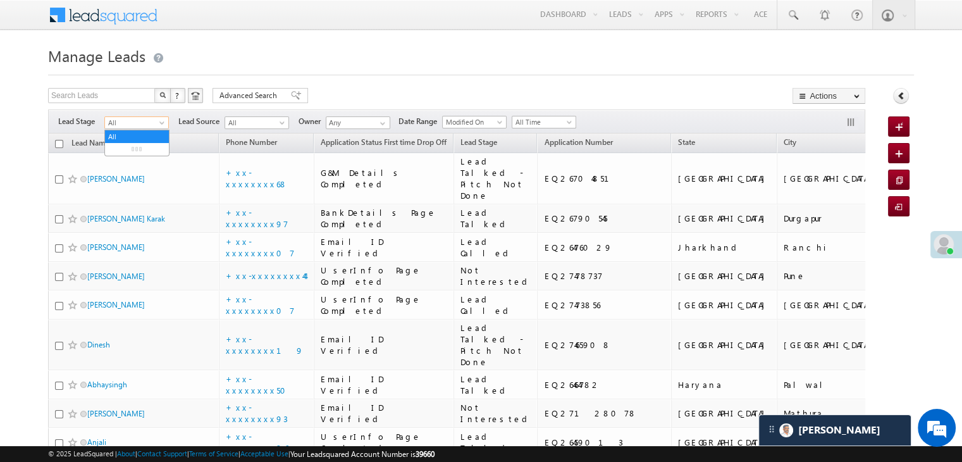
click at [165, 120] on span at bounding box center [163, 125] width 10 height 10
click at [144, 151] on link "Lead Generated" at bounding box center [137, 149] width 64 height 11
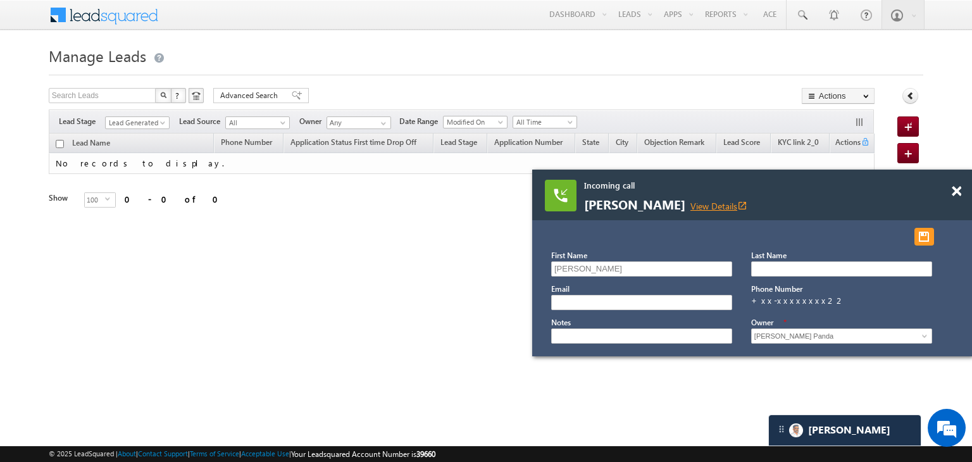
click at [728, 202] on link "View Details open_in_new" at bounding box center [718, 206] width 57 height 12
click at [166, 125] on span at bounding box center [164, 125] width 10 height 10
click at [147, 138] on link "All" at bounding box center [138, 136] width 64 height 11
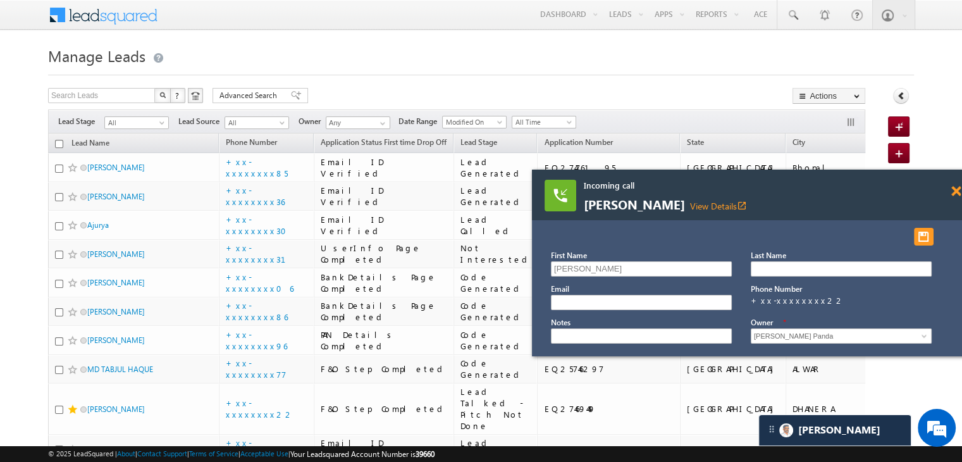
click at [955, 190] on span at bounding box center [956, 191] width 9 height 11
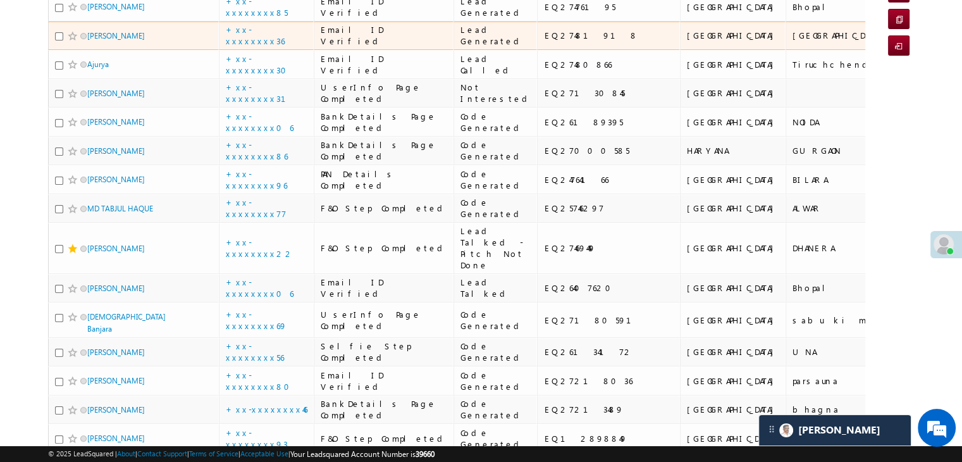
scroll to position [190, 0]
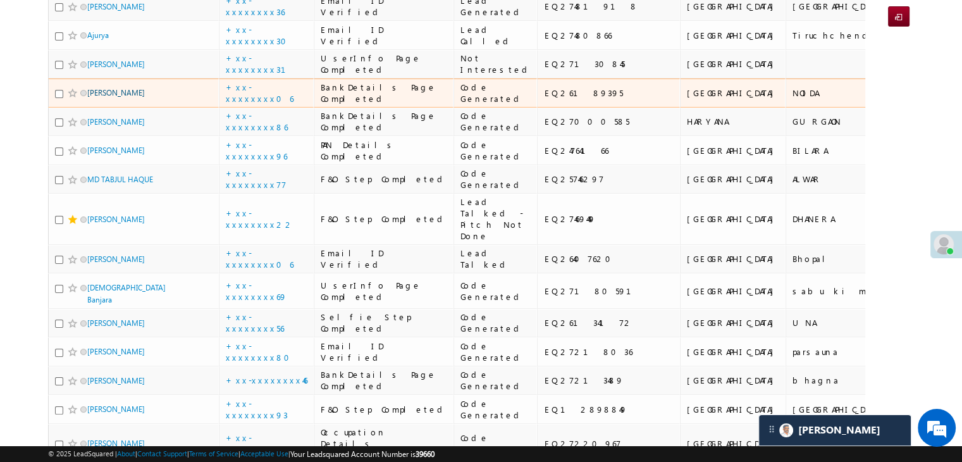
click at [106, 97] on link "RITESH SINGH" at bounding box center [116, 92] width 58 height 9
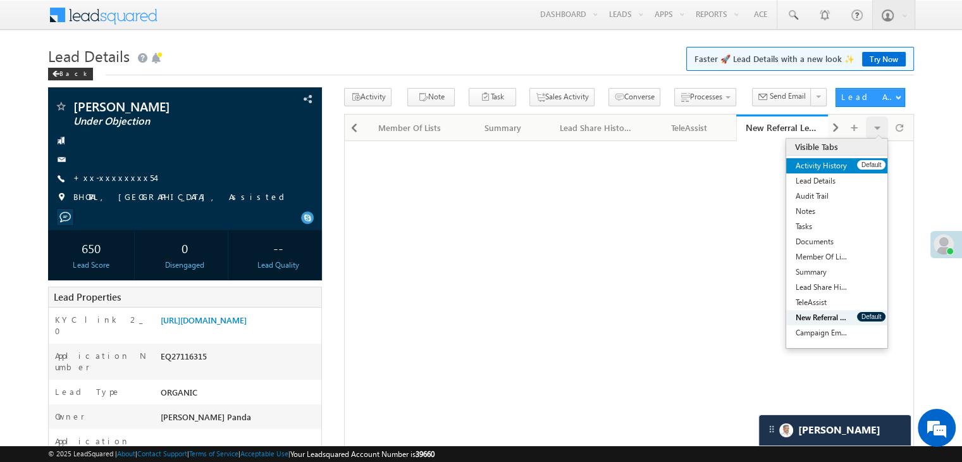
click at [844, 165] on link "Activity History" at bounding box center [822, 165] width 71 height 15
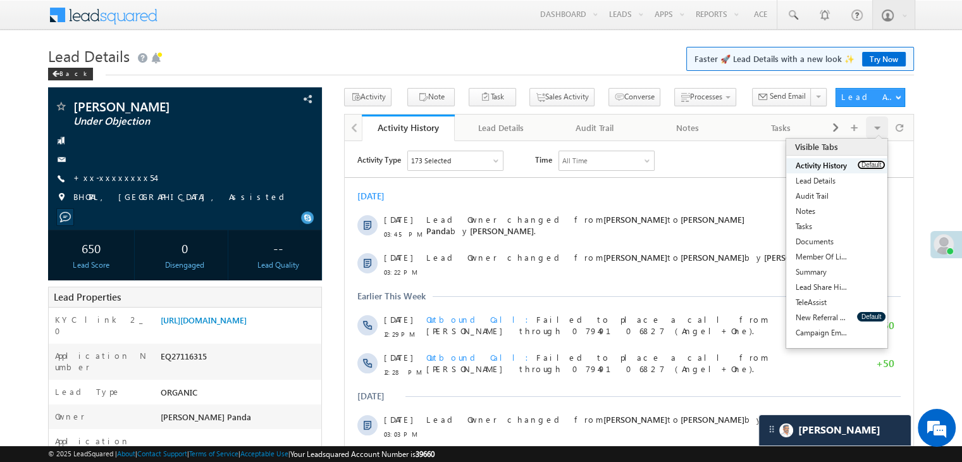
click at [869, 163] on button "Default" at bounding box center [871, 164] width 28 height 9
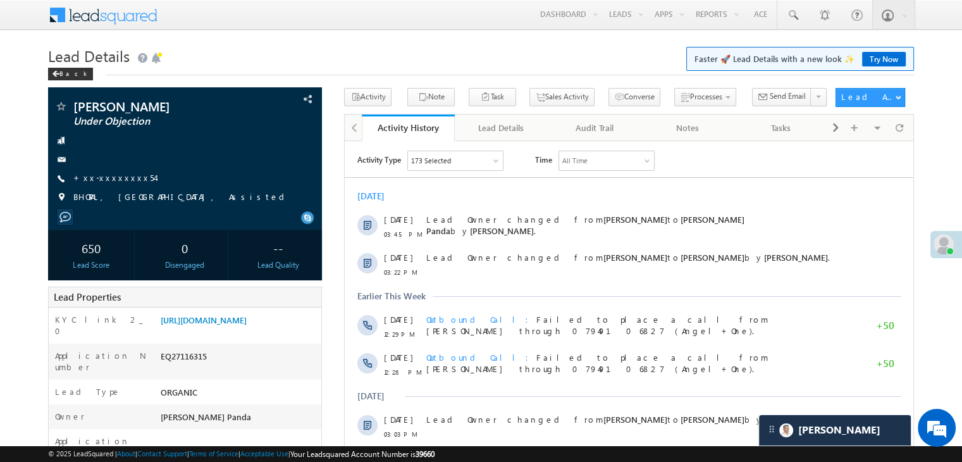
scroll to position [127, 0]
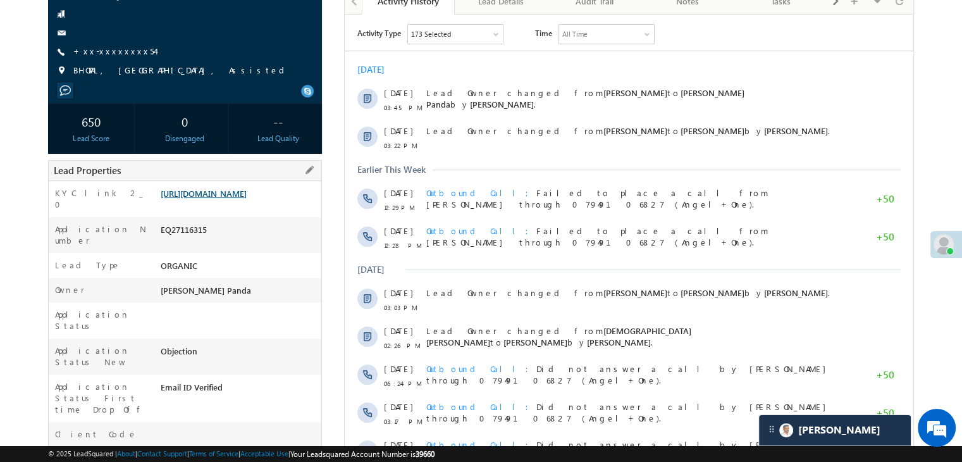
click at [247, 199] on link "[URL][DOMAIN_NAME]" at bounding box center [204, 193] width 86 height 11
